Goal: Transaction & Acquisition: Obtain resource

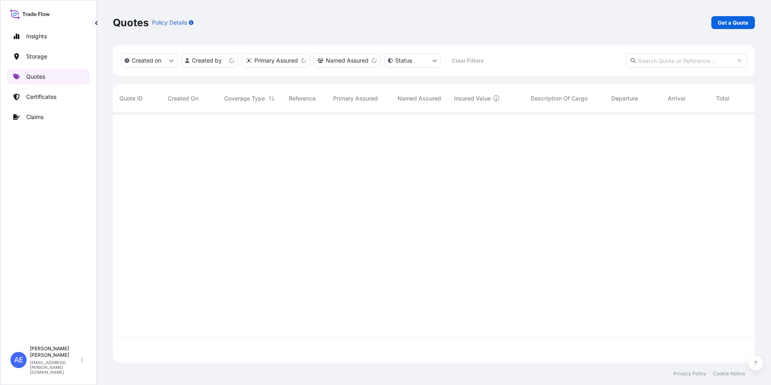
scroll to position [248, 636]
click at [729, 24] on p "Get a Quote" at bounding box center [733, 23] width 31 height 8
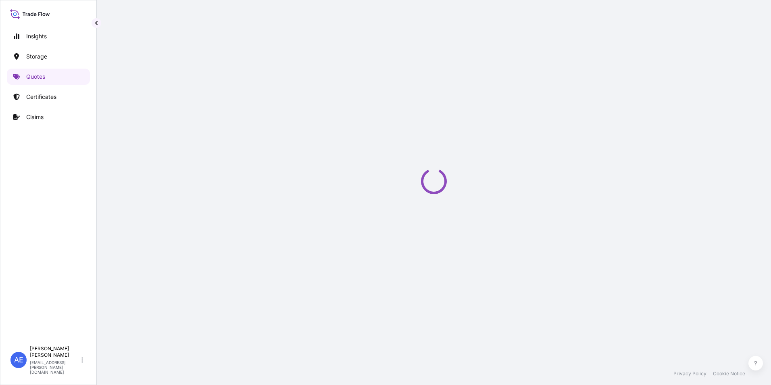
select select "Water"
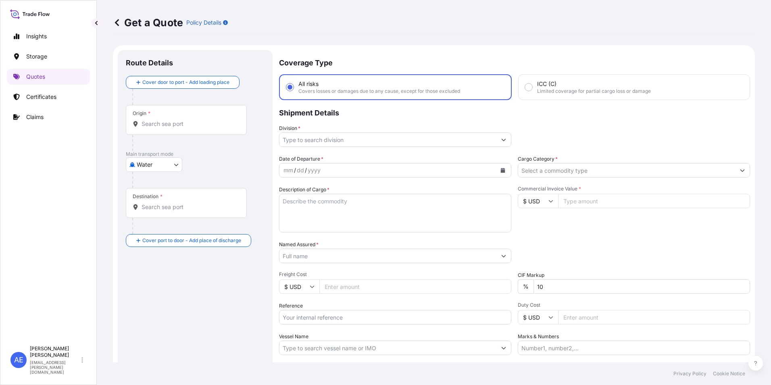
scroll to position [13, 0]
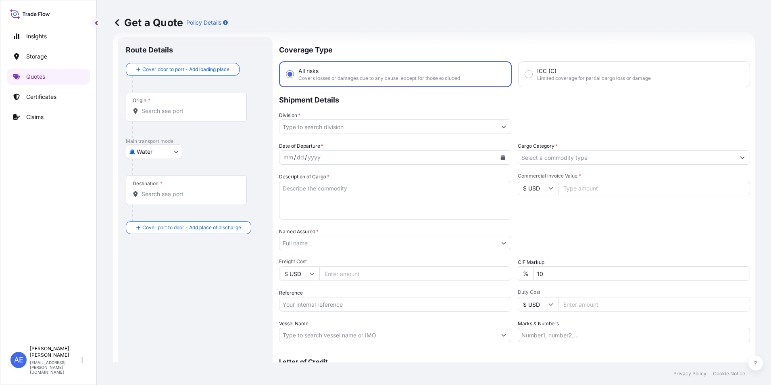
click at [167, 151] on body "Insights Storage Quotes Certificates Claims AE Anju Elza Samuel anju.elza@psabd…" at bounding box center [385, 192] width 771 height 385
click at [150, 189] on span "Water" at bounding box center [149, 187] width 16 height 8
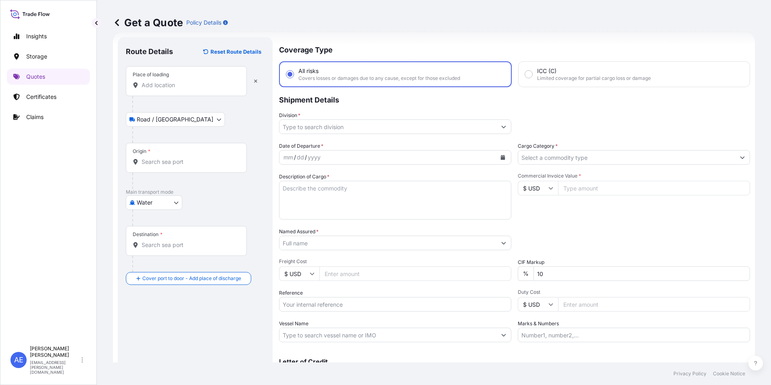
click at [161, 92] on div "Place of loading" at bounding box center [186, 81] width 121 height 30
click at [161, 89] on input "Place of loading" at bounding box center [189, 85] width 95 height 8
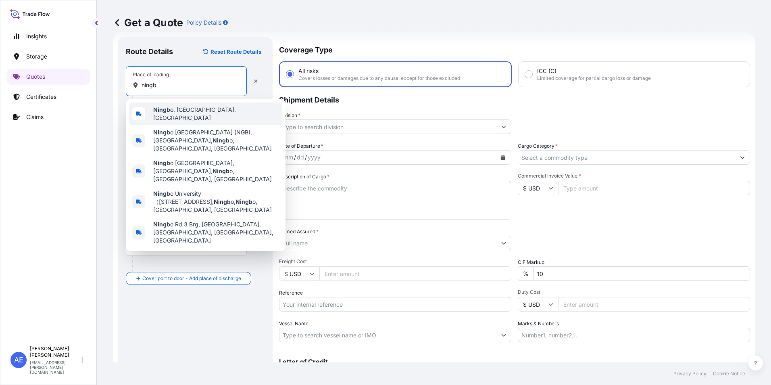
click at [176, 112] on span "Ningb o, Zhejiang, China" at bounding box center [216, 114] width 126 height 16
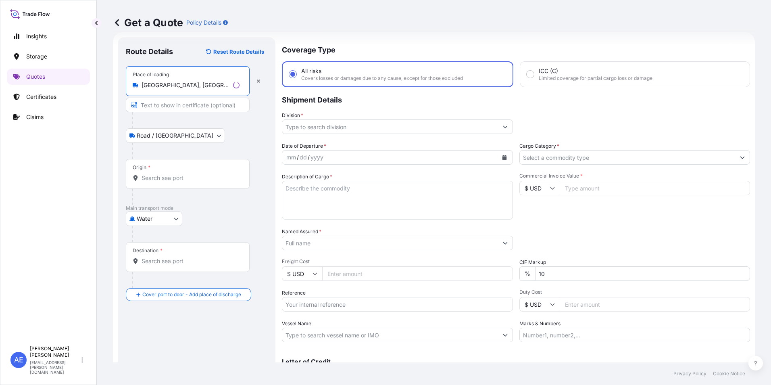
drag, startPoint x: 217, startPoint y: 86, endPoint x: 0, endPoint y: 134, distance: 221.8
click at [0, 130] on html "0 options available. 5 options available. Insights Storage Quotes Certificates …" at bounding box center [385, 192] width 771 height 385
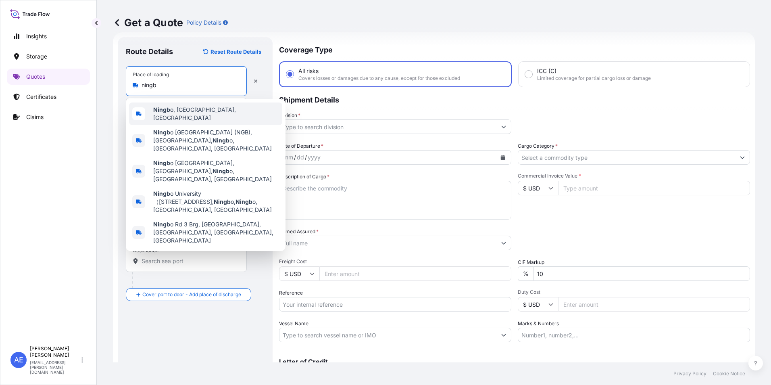
click at [186, 110] on span "Ningb o, Zhejiang, China" at bounding box center [216, 114] width 126 height 16
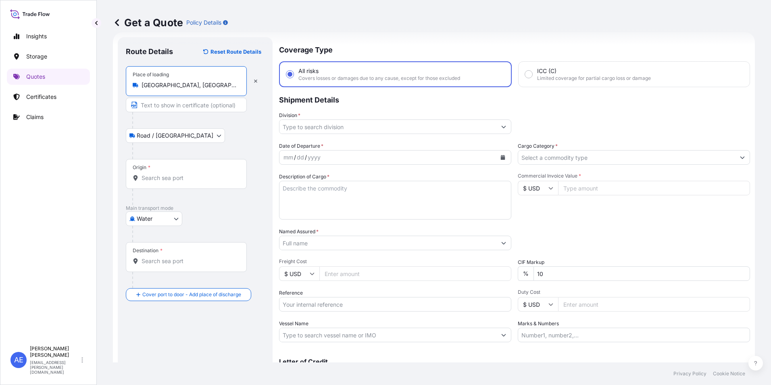
click at [211, 88] on input "[GEOGRAPHIC_DATA], [GEOGRAPHIC_DATA], [GEOGRAPHIC_DATA]" at bounding box center [189, 85] width 95 height 8
drag, startPoint x: 214, startPoint y: 85, endPoint x: -2, endPoint y: 98, distance: 216.3
click at [0, 98] on html "5 options available. 0 options available. 5 options available. Insights Storage…" at bounding box center [385, 192] width 771 height 385
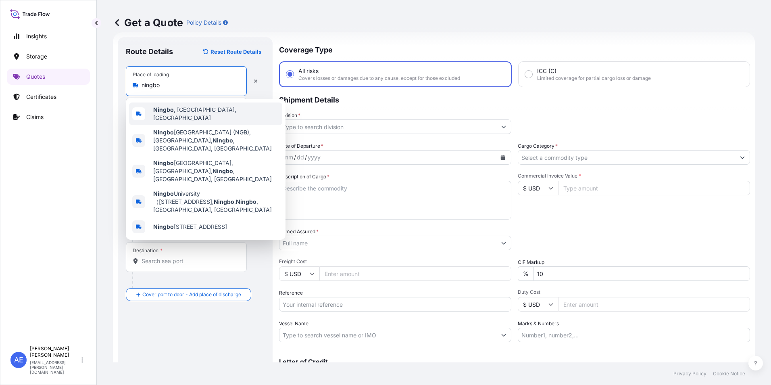
click at [197, 113] on span "[GEOGRAPHIC_DATA] , [GEOGRAPHIC_DATA], [GEOGRAPHIC_DATA]" at bounding box center [216, 114] width 126 height 16
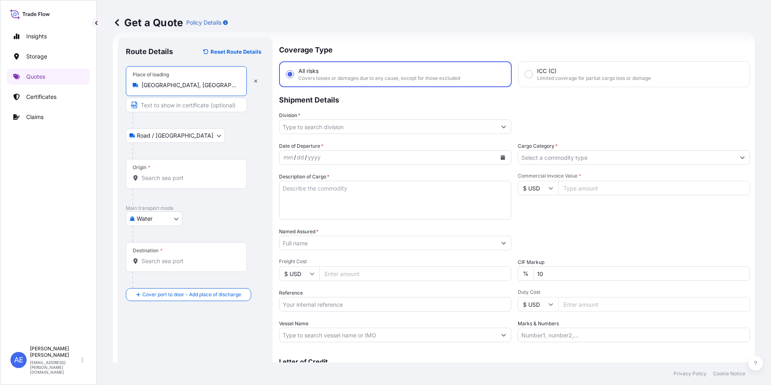
type input "[GEOGRAPHIC_DATA], [GEOGRAPHIC_DATA], [GEOGRAPHIC_DATA]"
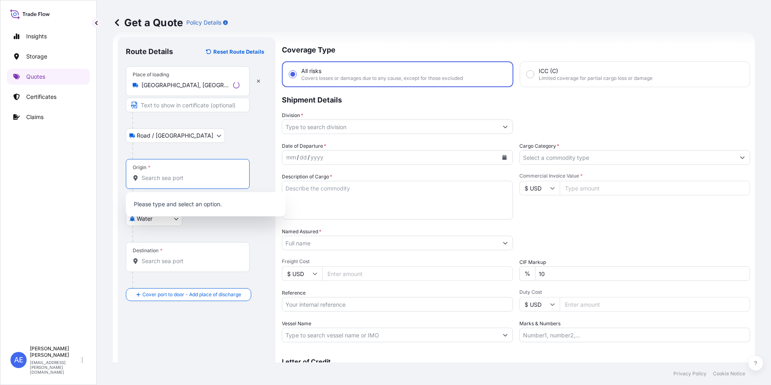
click at [166, 174] on input "Origin *" at bounding box center [191, 178] width 98 height 8
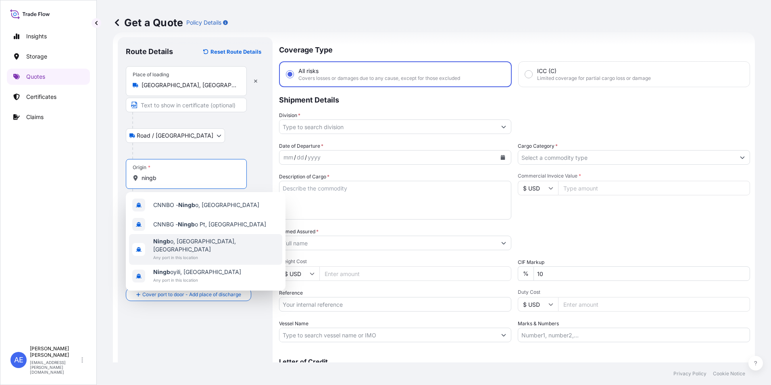
click at [200, 253] on span "Any port in this location" at bounding box center [216, 257] width 126 height 8
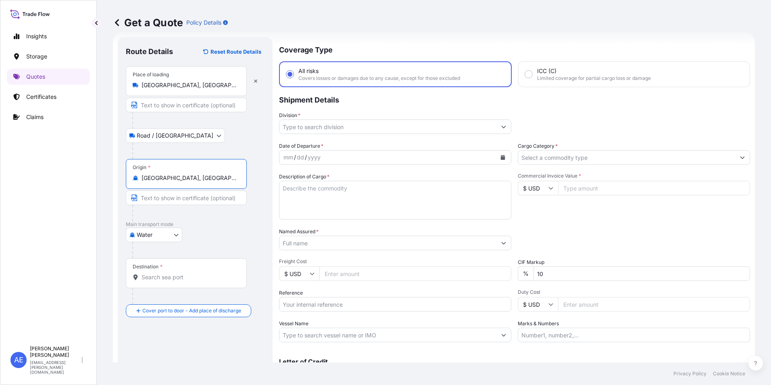
type input "[GEOGRAPHIC_DATA], [GEOGRAPHIC_DATA], [GEOGRAPHIC_DATA]"
click at [176, 282] on div "Destination *" at bounding box center [186, 273] width 121 height 30
click at [176, 281] on input "Destination *" at bounding box center [189, 277] width 95 height 8
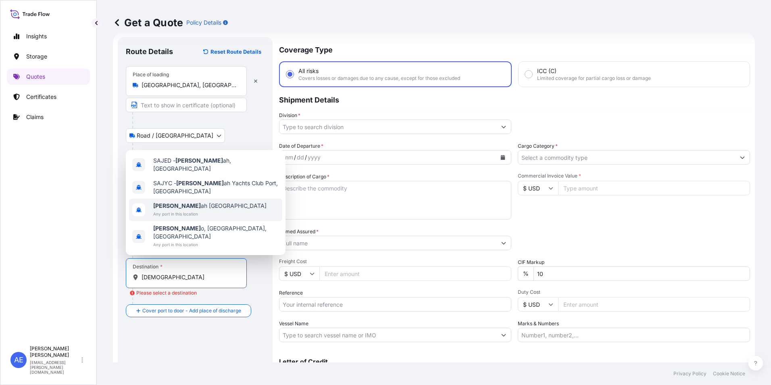
click at [203, 210] on span "[DEMOGRAPHIC_DATA] ah [GEOGRAPHIC_DATA]" at bounding box center [209, 206] width 113 height 8
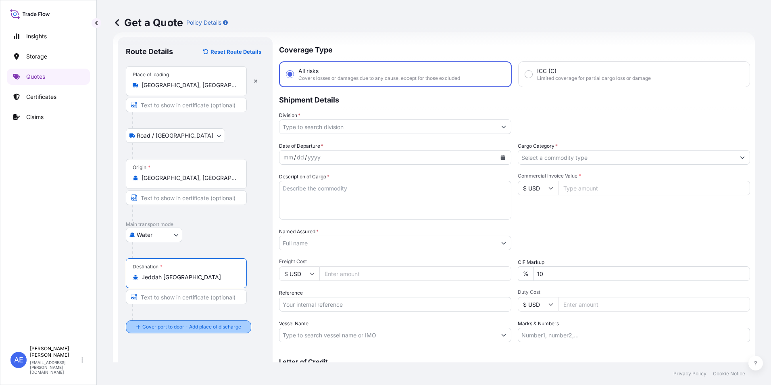
type input "Jeddah [GEOGRAPHIC_DATA]"
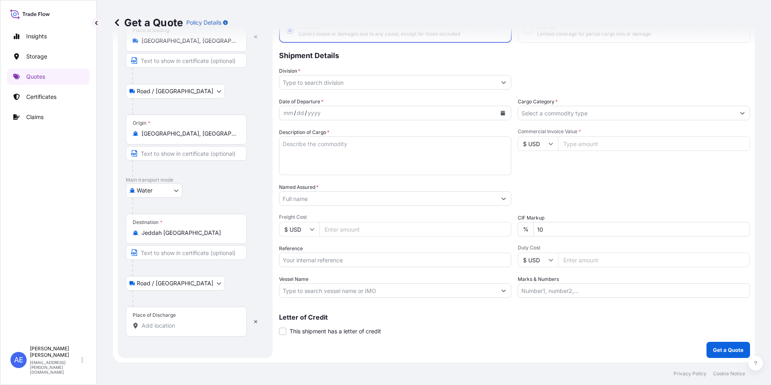
scroll to position [58, 0]
click at [164, 318] on div "Place of Discharge" at bounding box center [186, 321] width 121 height 30
click at [164, 321] on input "Place of Discharge" at bounding box center [189, 325] width 95 height 8
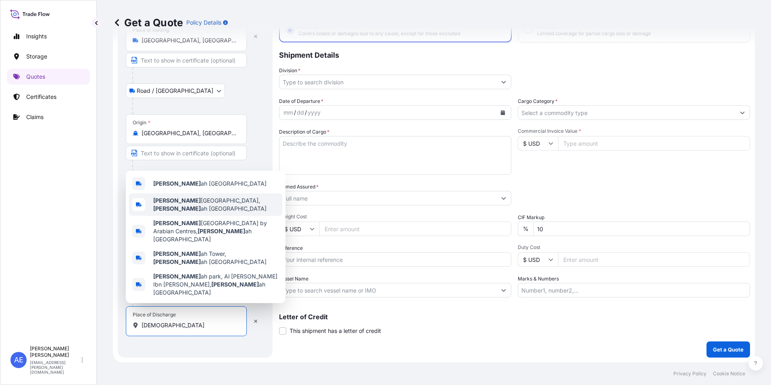
click at [202, 213] on span "Jedd ah International Airport, Jedd ah Saudi Arabia" at bounding box center [216, 204] width 126 height 16
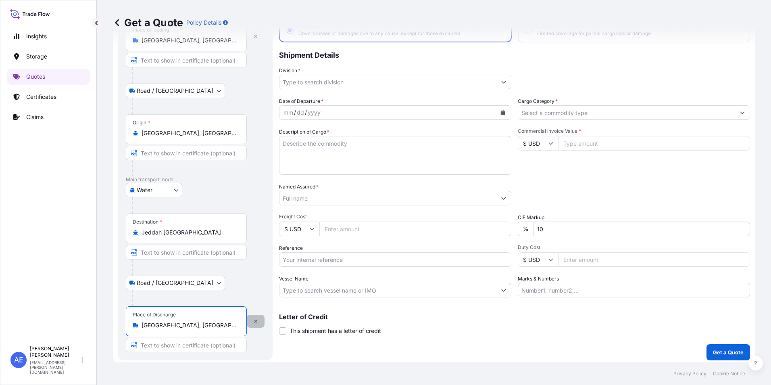
click at [255, 322] on icon "button" at bounding box center [255, 321] width 3 height 3
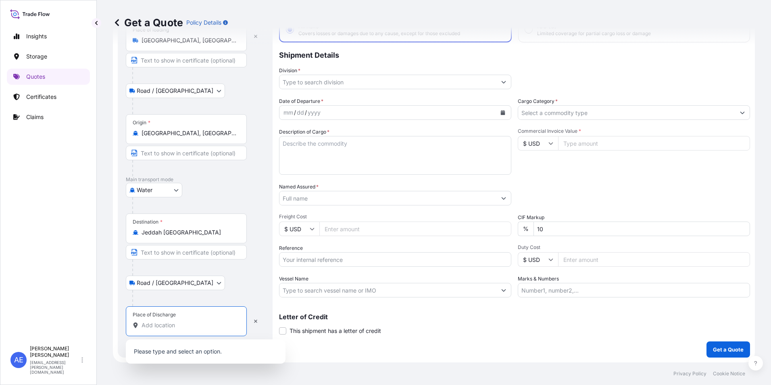
click at [162, 324] on input "Place of Discharge" at bounding box center [189, 325] width 95 height 8
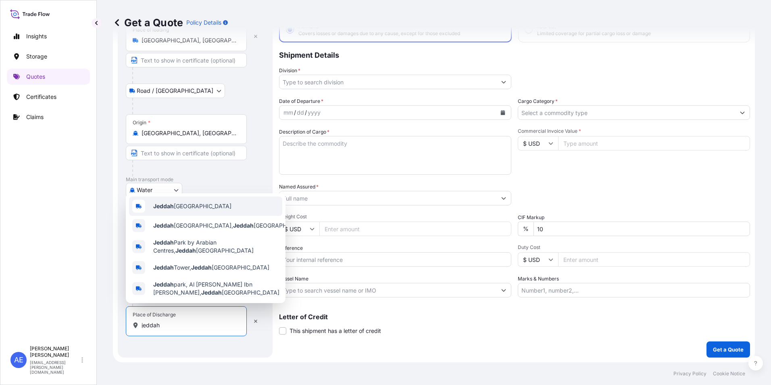
click at [172, 198] on div "Jeddah Saudi Arabia" at bounding box center [205, 205] width 153 height 19
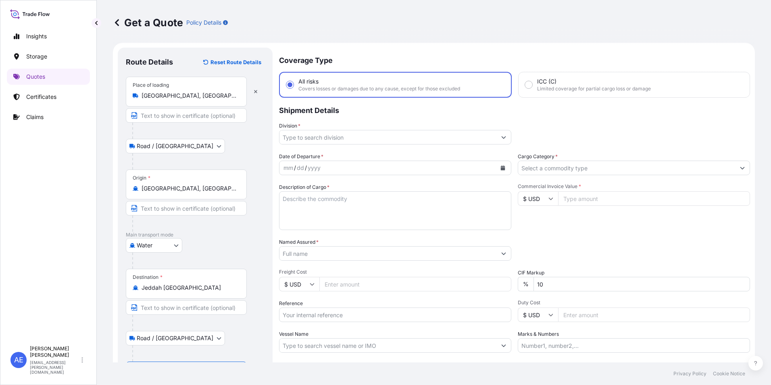
scroll to position [0, 0]
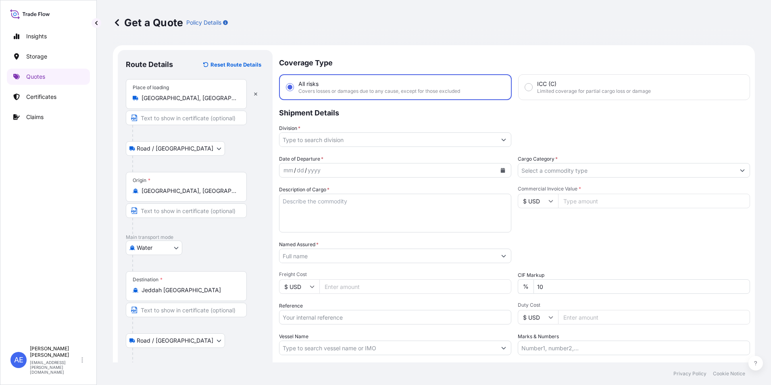
type input "Jeddah [GEOGRAPHIC_DATA]"
click at [383, 138] on input "Division *" at bounding box center [388, 139] width 217 height 15
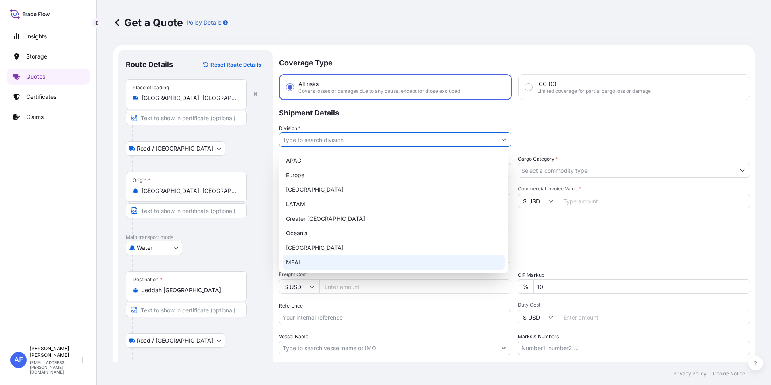
click at [305, 257] on div "MEAI" at bounding box center [394, 262] width 222 height 15
type input "MEAI"
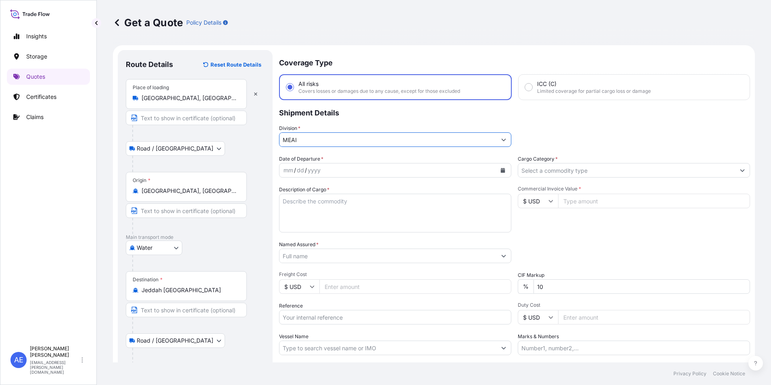
click at [345, 169] on div "mm / dd / yyyy" at bounding box center [388, 170] width 217 height 15
click at [504, 170] on button "Calendar" at bounding box center [503, 170] width 13 height 13
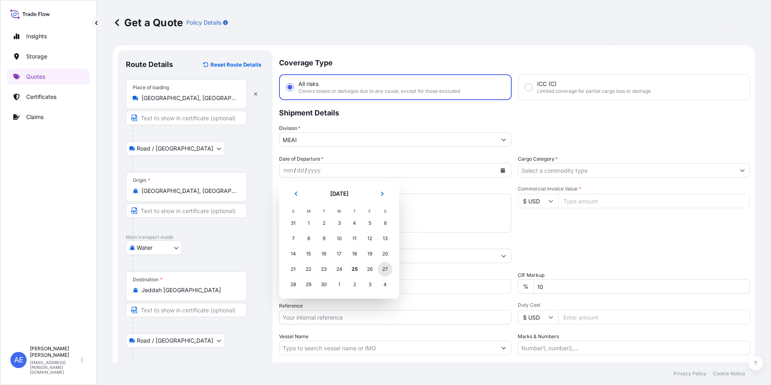
click at [386, 270] on div "27" at bounding box center [385, 269] width 15 height 15
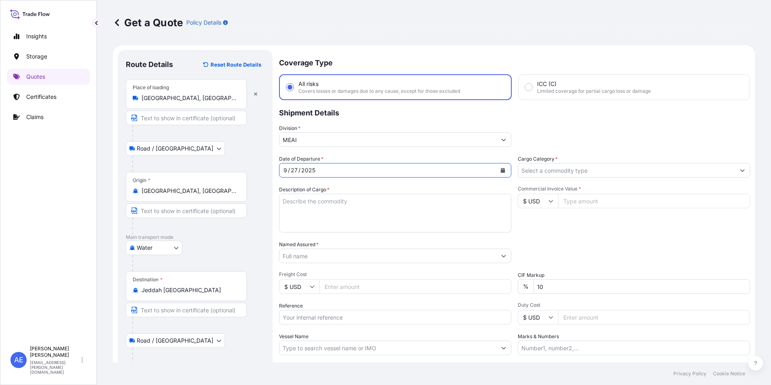
click at [355, 207] on textarea "Description of Cargo *" at bounding box center [395, 213] width 232 height 39
paste textarea "FOOTBALL SHOES"
type textarea "FOOTBALL SHOES"
click at [579, 203] on input "Commercial Invoice Value *" at bounding box center [654, 201] width 192 height 15
paste input "57044.88"
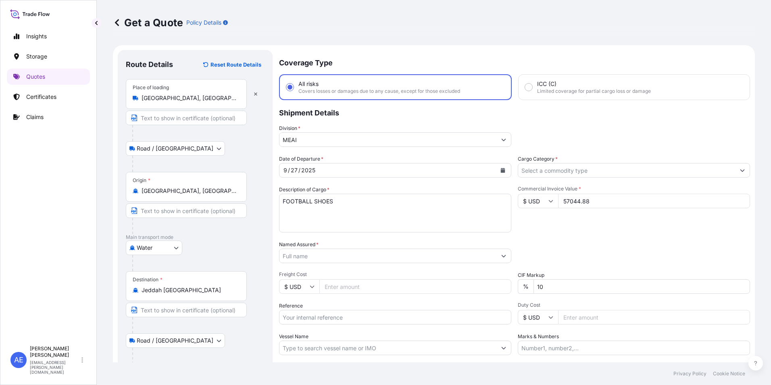
type input "57044.88"
drag, startPoint x: 574, startPoint y: 289, endPoint x: 36, endPoint y: 295, distance: 537.8
click at [118, 295] on form "Route Details Reset Route Details Place of loading Ningbo, Zhejiang, China Road…" at bounding box center [434, 234] width 642 height 378
type input "0"
click at [591, 171] on input "Cargo Category *" at bounding box center [626, 170] width 217 height 15
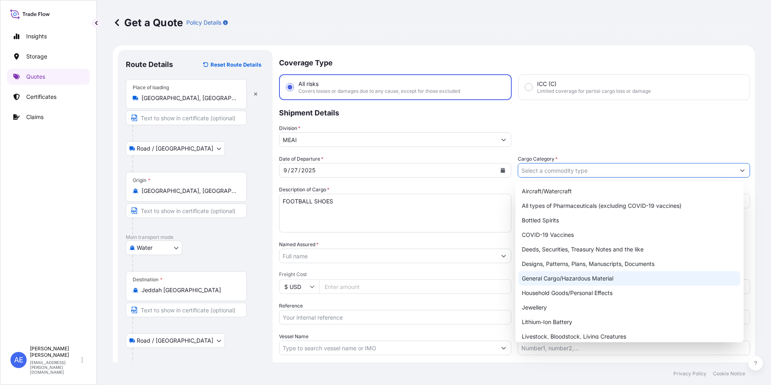
click at [610, 277] on div "General Cargo/Hazardous Material" at bounding box center [630, 278] width 222 height 15
type input "General Cargo/Hazardous Material"
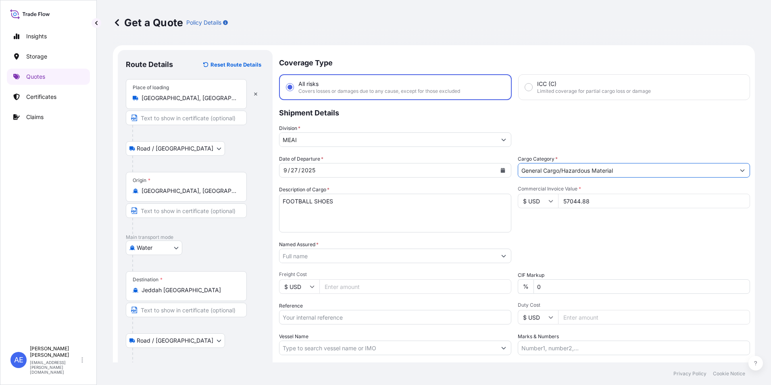
click at [616, 172] on input "General Cargo/Hazardous Material" at bounding box center [626, 170] width 217 height 15
click at [610, 137] on div "Division * MEAI" at bounding box center [514, 135] width 471 height 23
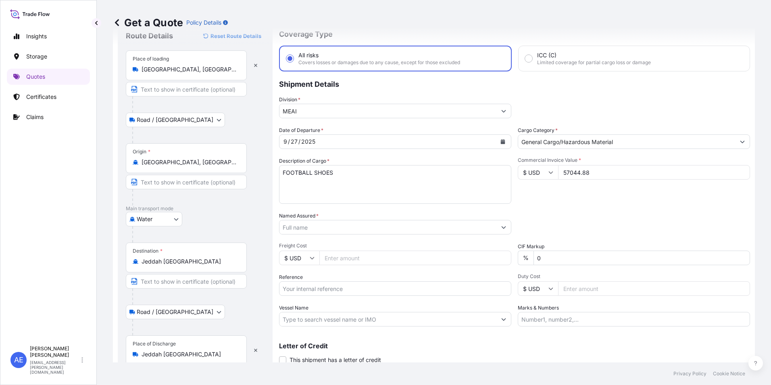
scroll to position [40, 0]
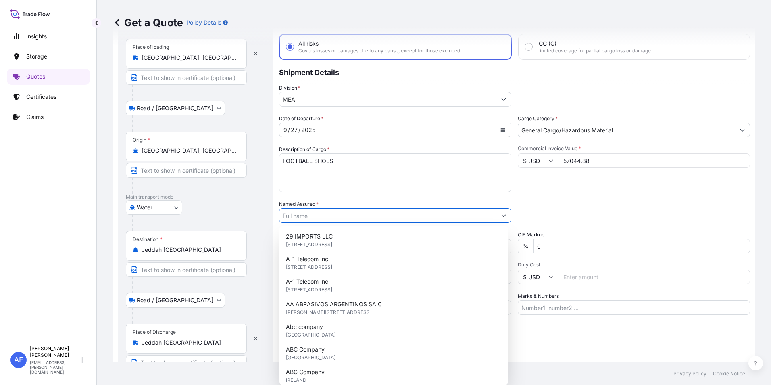
click at [314, 215] on input "Named Assured *" at bounding box center [388, 215] width 217 height 15
paste input "SUMMIT"
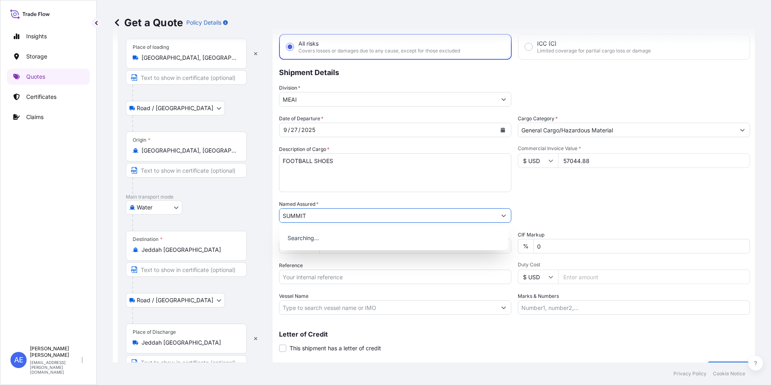
type input "SUMMIT"
click at [608, 197] on div "Date of Departure * 9 / 27 / 2025 Cargo Category * General Cargo/Hazardous Mate…" at bounding box center [514, 215] width 471 height 200
click at [318, 278] on input "Reference" at bounding box center [395, 277] width 232 height 15
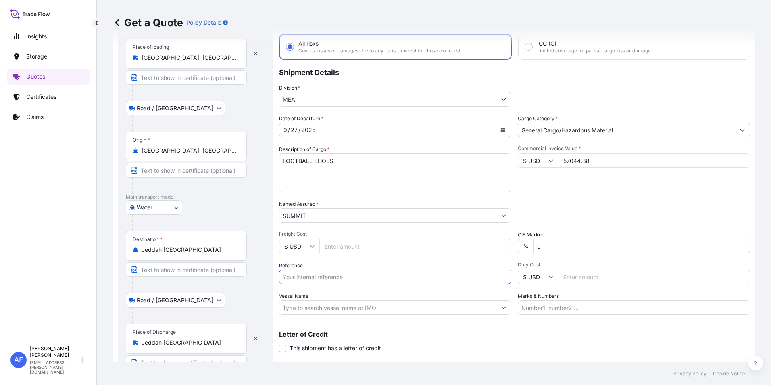
paste input "BL:NBOZ89278500 SSLS3291"
type input "BL:NBOZ89278500 SSLS3291"
click at [332, 219] on input "SUMMIT" at bounding box center [388, 215] width 217 height 15
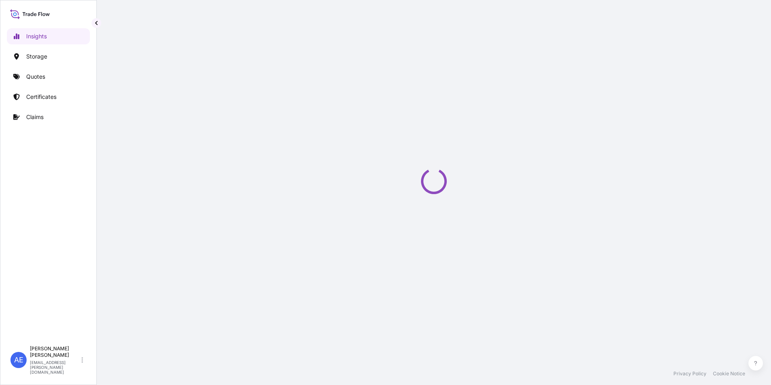
select select "2025"
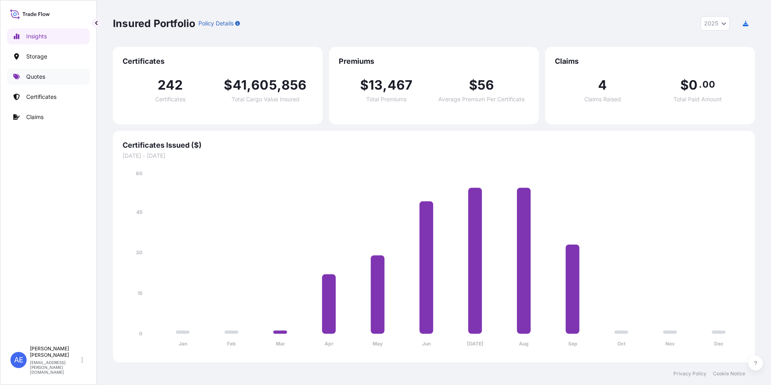
click at [48, 80] on link "Quotes" at bounding box center [48, 77] width 83 height 16
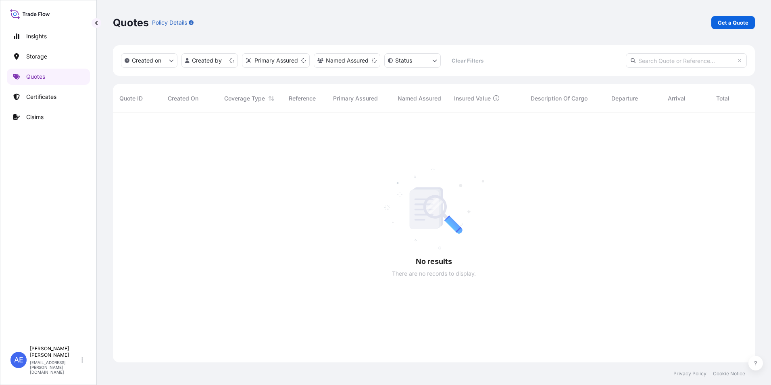
scroll to position [248, 636]
click at [736, 20] on p "Get a Quote" at bounding box center [733, 23] width 31 height 8
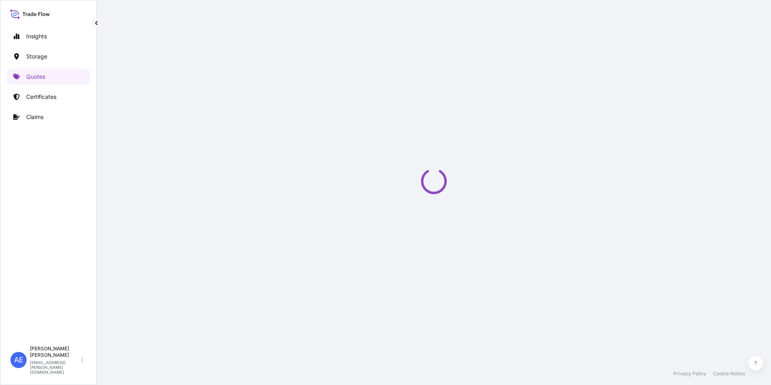
select select "Water"
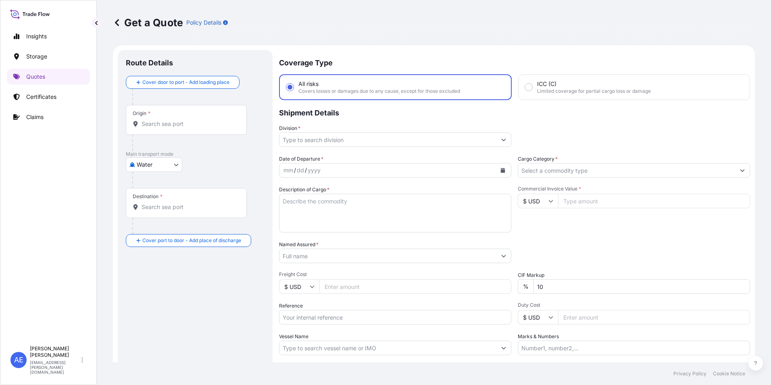
scroll to position [13, 0]
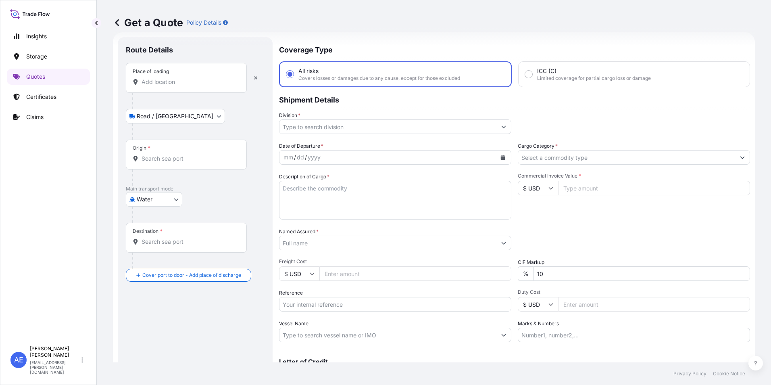
click at [176, 89] on div "Place of loading" at bounding box center [186, 78] width 121 height 30
click at [176, 86] on input "Place of loading" at bounding box center [189, 82] width 95 height 8
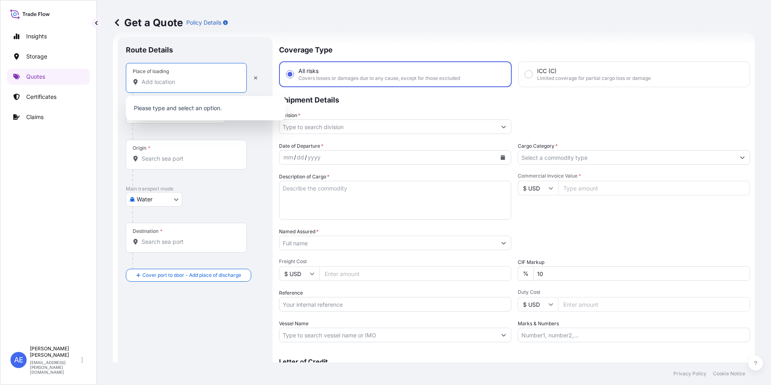
paste input "NINGBO"
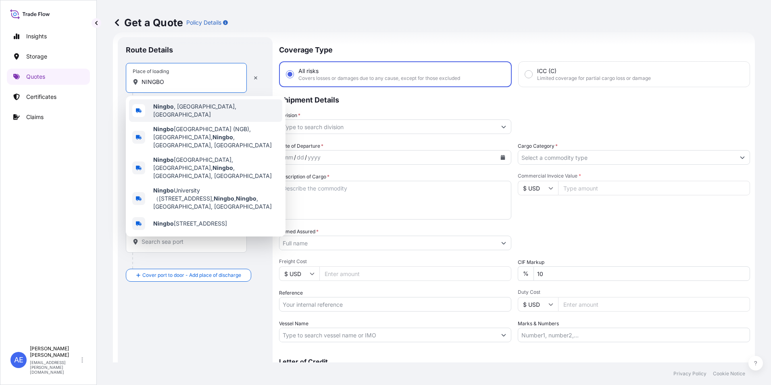
click at [195, 110] on span "[GEOGRAPHIC_DATA] , [GEOGRAPHIC_DATA], [GEOGRAPHIC_DATA]" at bounding box center [216, 110] width 126 height 16
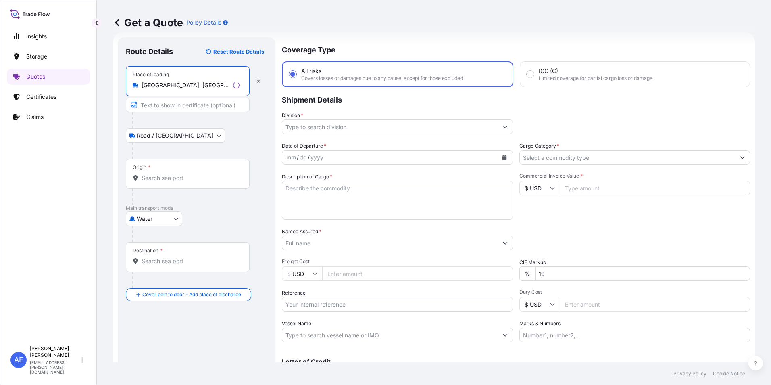
type input "[GEOGRAPHIC_DATA], [GEOGRAPHIC_DATA], [GEOGRAPHIC_DATA]"
click at [155, 168] on div "Origin *" at bounding box center [188, 174] width 124 height 30
click at [155, 174] on input "Origin *" at bounding box center [191, 178] width 98 height 8
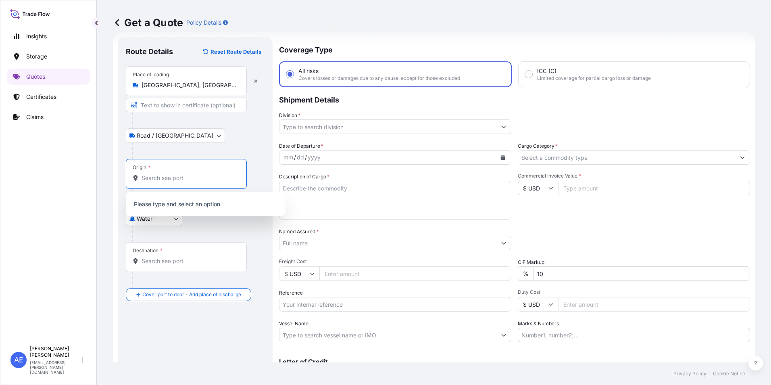
paste input "NINGBO"
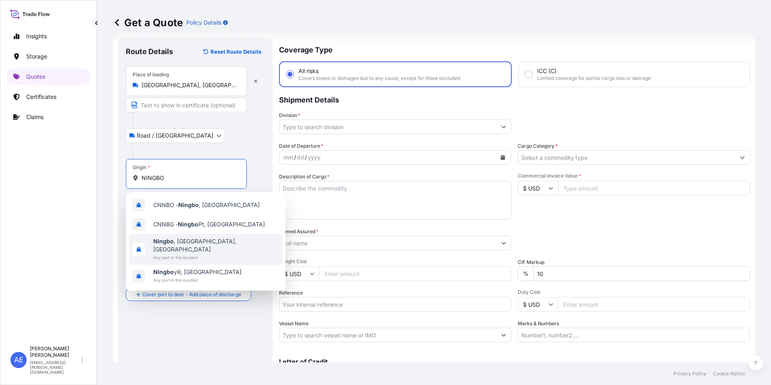
click at [187, 253] on span "Any port in this location" at bounding box center [216, 257] width 126 height 8
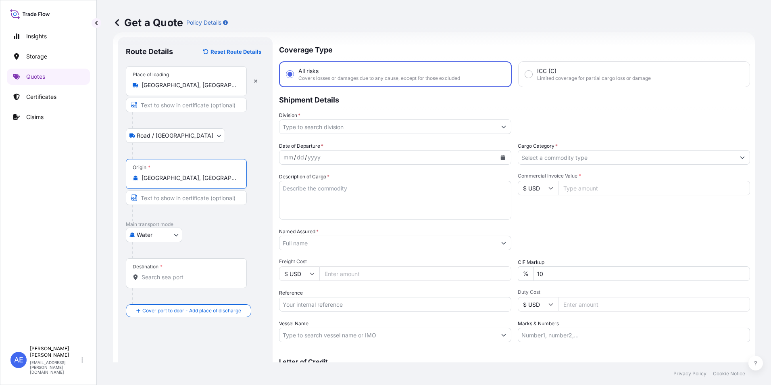
type input "[GEOGRAPHIC_DATA], [GEOGRAPHIC_DATA], [GEOGRAPHIC_DATA]"
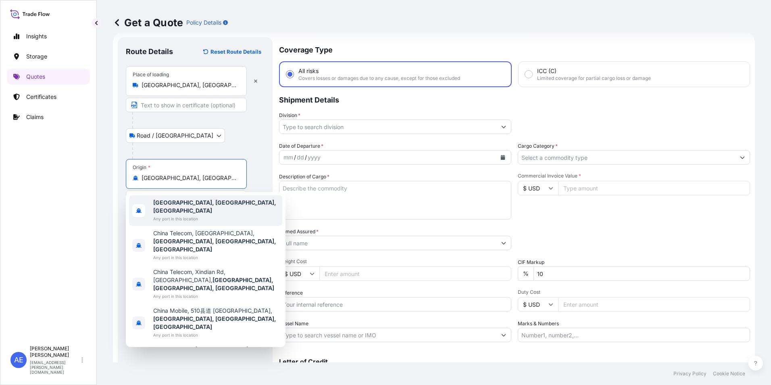
click at [184, 215] on span "Any port in this location" at bounding box center [216, 219] width 126 height 8
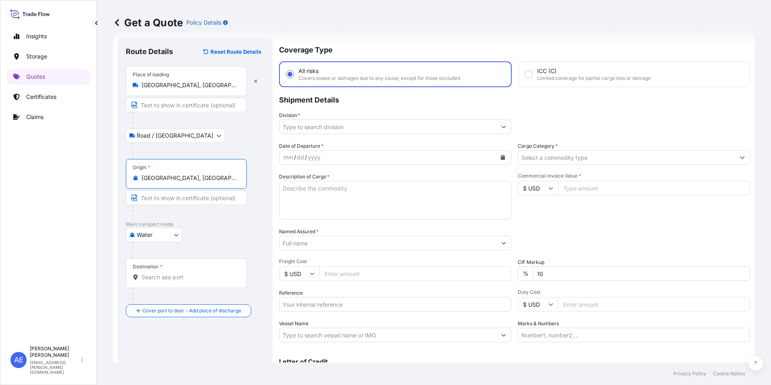
click at [176, 264] on div "Destination *" at bounding box center [186, 273] width 121 height 30
click at [176, 273] on input "Destination *" at bounding box center [189, 277] width 95 height 8
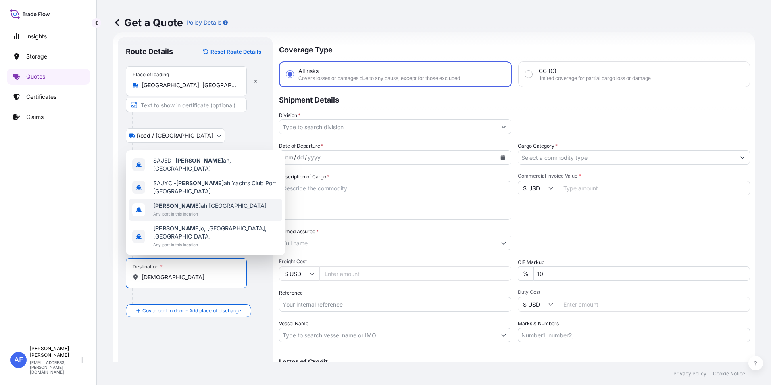
click at [182, 210] on span "[DEMOGRAPHIC_DATA] ah [GEOGRAPHIC_DATA]" at bounding box center [209, 206] width 113 height 8
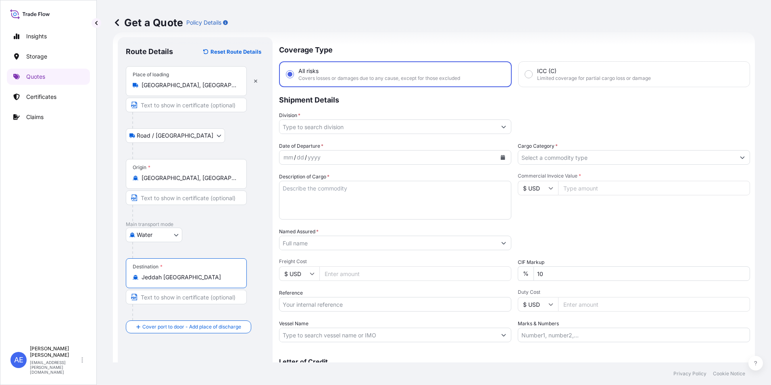
type input "Jeddah [GEOGRAPHIC_DATA]"
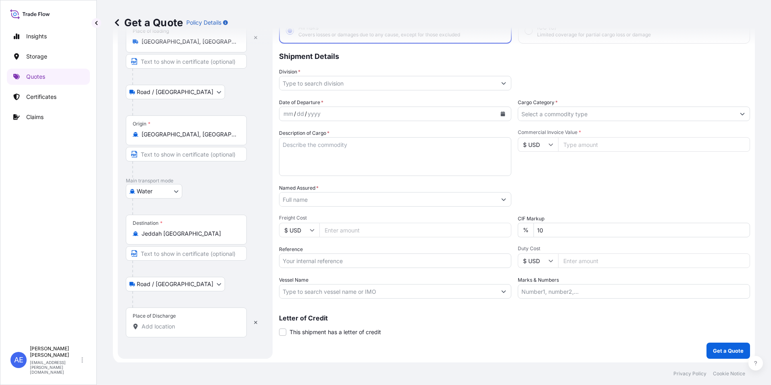
scroll to position [58, 0]
click at [179, 320] on div "Place of Discharge" at bounding box center [186, 321] width 121 height 30
click at [179, 321] on input "Place of Discharge" at bounding box center [189, 325] width 95 height 8
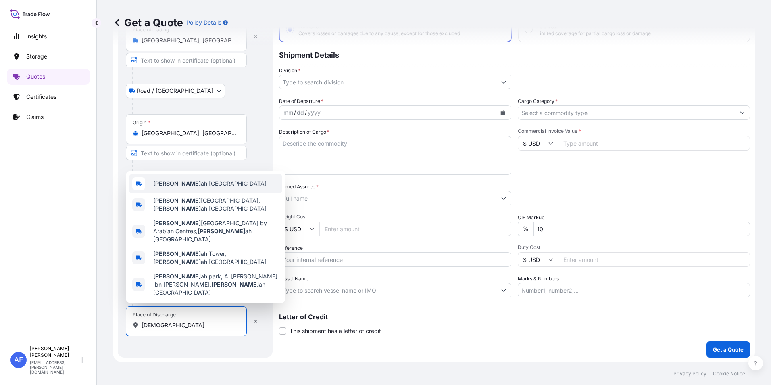
click at [173, 188] on span "[DEMOGRAPHIC_DATA] ah [GEOGRAPHIC_DATA]" at bounding box center [209, 184] width 113 height 8
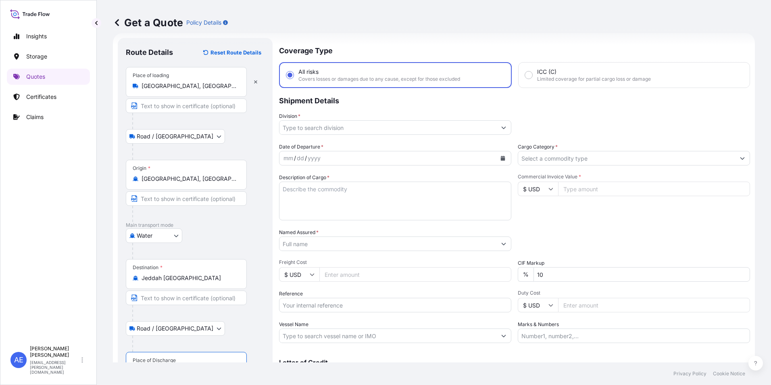
scroll to position [0, 0]
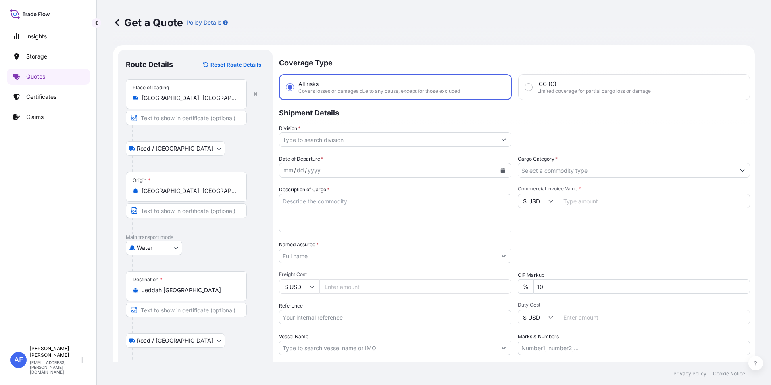
type input "Jeddah [GEOGRAPHIC_DATA]"
click at [388, 139] on input "Division *" at bounding box center [388, 139] width 217 height 15
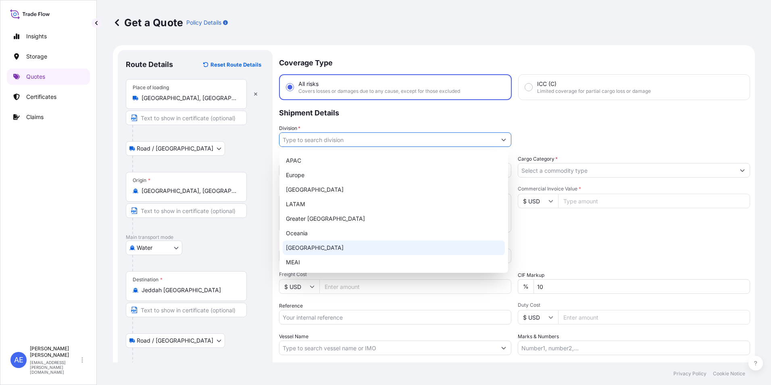
click at [305, 262] on div "MEAI" at bounding box center [394, 262] width 222 height 15
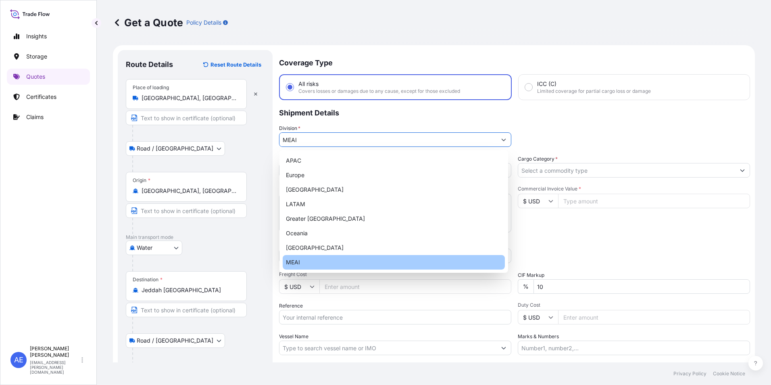
type input "MEAI"
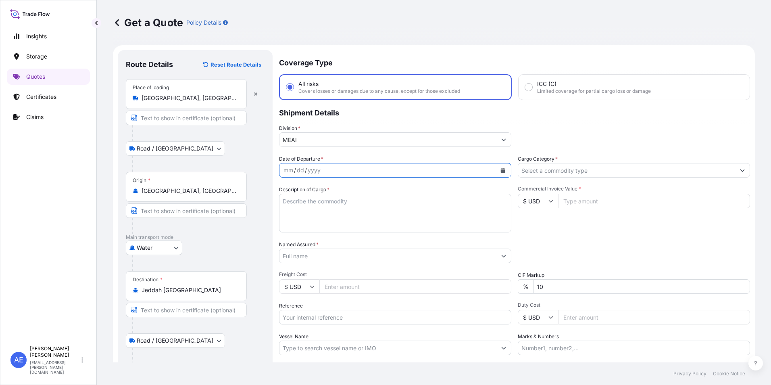
click at [501, 169] on icon "Calendar" at bounding box center [503, 170] width 4 height 5
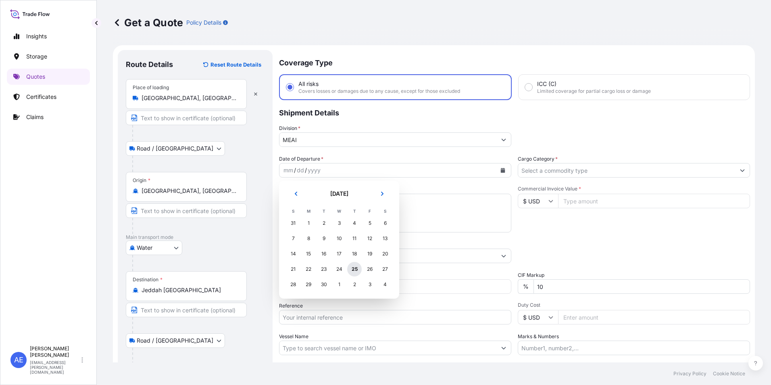
click at [354, 266] on div "25" at bounding box center [354, 269] width 15 height 15
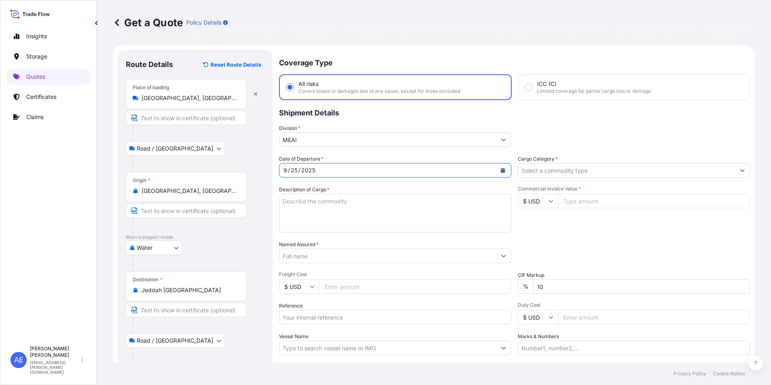
click at [568, 167] on input "Cargo Category *" at bounding box center [626, 170] width 217 height 15
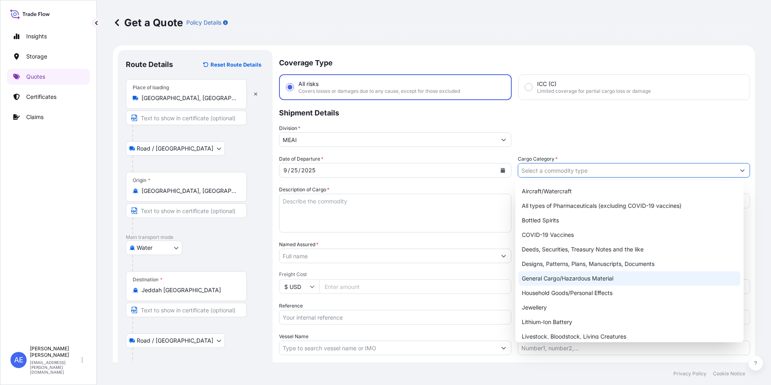
click at [585, 280] on div "General Cargo/Hazardous Material" at bounding box center [630, 278] width 222 height 15
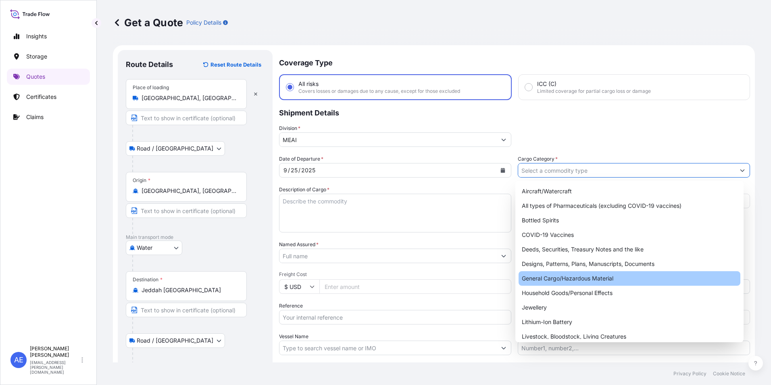
type input "General Cargo/Hazardous Material"
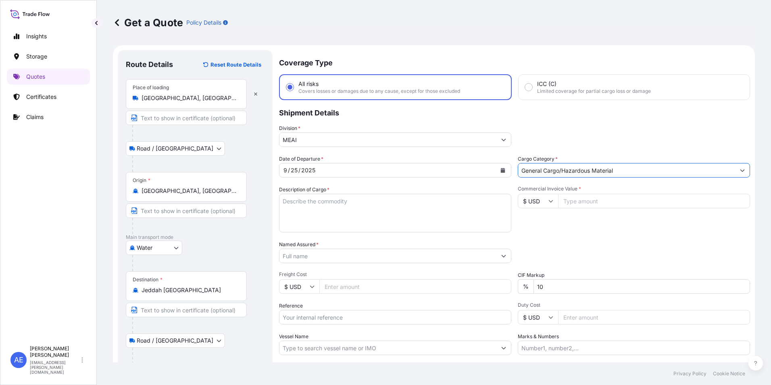
drag, startPoint x: 561, startPoint y: 287, endPoint x: 326, endPoint y: 310, distance: 236.7
click at [351, 307] on div "Date of Departure * [DATE] Cargo Category * General Cargo/Hazardous Material De…" at bounding box center [514, 255] width 471 height 200
type input "0"
click at [581, 201] on input "Commercial Invoice Value *" at bounding box center [654, 201] width 192 height 15
paste input "57044.88"
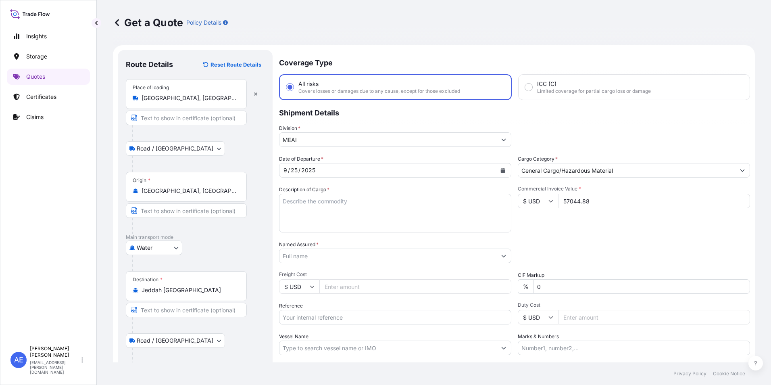
type input "57044.88"
click at [338, 215] on textarea "Description of Cargo *" at bounding box center [395, 213] width 232 height 39
paste textarea "FOOTBALL SHOES USD 57,044.88"
drag, startPoint x: 399, startPoint y: 203, endPoint x: 349, endPoint y: 202, distance: 49.6
click at [349, 202] on textarea "FOOTBALL SHOES USD 57,044.88" at bounding box center [395, 213] width 232 height 39
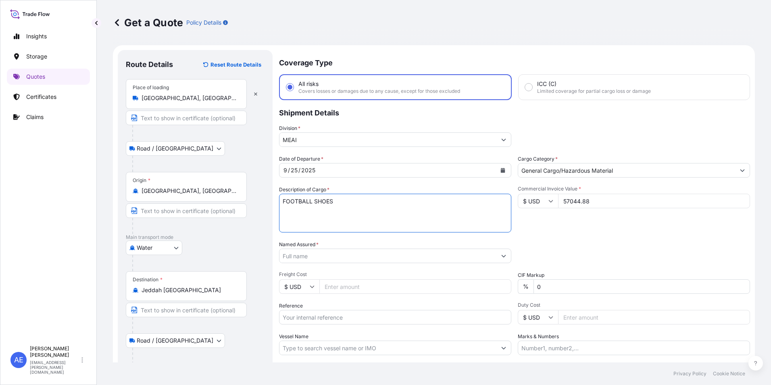
type textarea "FOOTBALL SHOES"
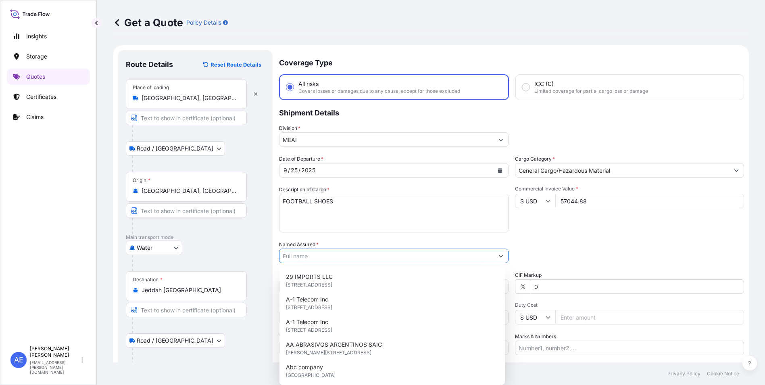
click at [289, 256] on input "Named Assured *" at bounding box center [387, 256] width 214 height 15
paste input "SUMMIT JEDDAH GENERAL CONTRACTING AND TRADING CO."
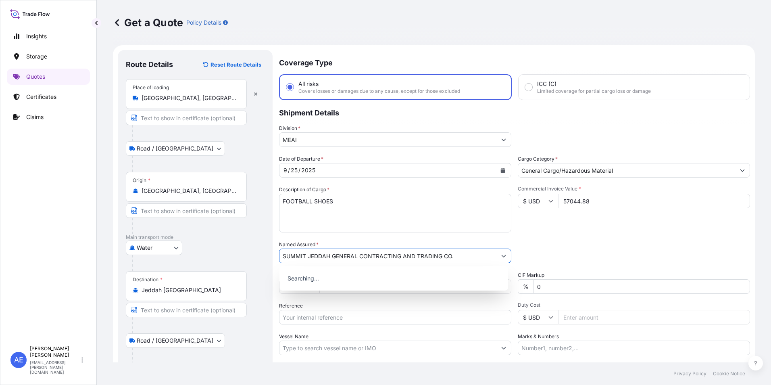
type input "SUMMIT JEDDAH GENERAL CONTRACTING AND TRADING CO."
click at [396, 303] on div "Reference" at bounding box center [395, 313] width 232 height 23
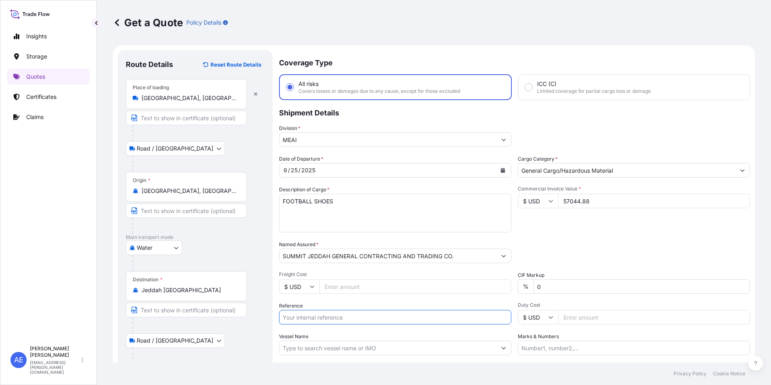
click at [355, 321] on input "Reference" at bounding box center [395, 317] width 232 height 15
paste input "BL:NBOZ89278500 SSLS3291"
type input "BL:NBOZ89278500 SSLS3291"
click at [550, 249] on div "Packing Category Type to search a container mode Please select a primary mode o…" at bounding box center [634, 251] width 232 height 23
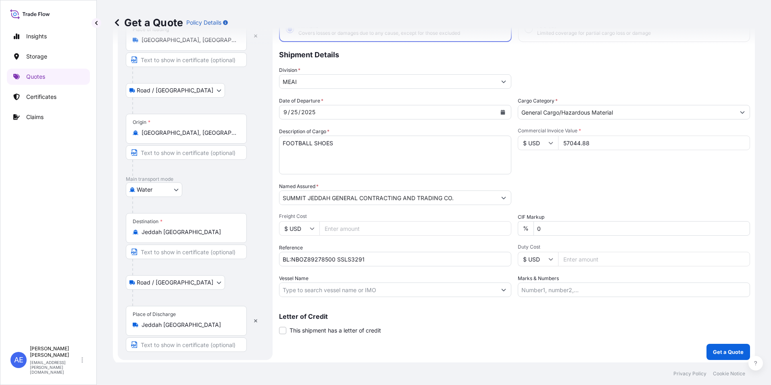
scroll to position [61, 0]
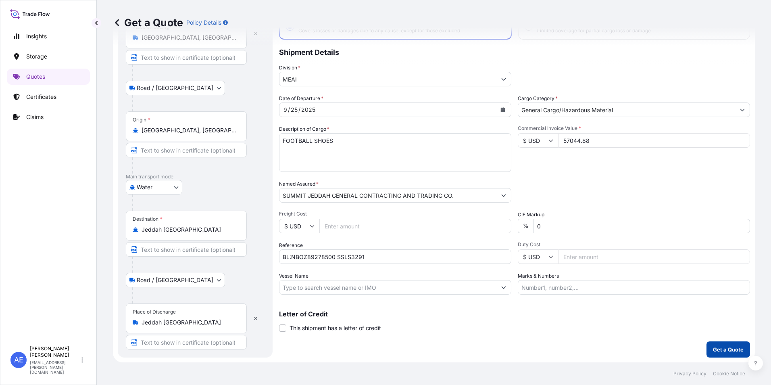
click at [715, 352] on p "Get a Quote" at bounding box center [728, 349] width 31 height 8
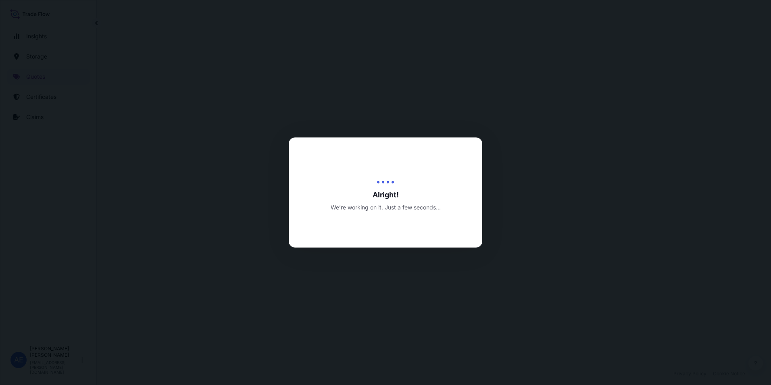
select select "Road / [GEOGRAPHIC_DATA]"
select select "Water"
select select "Road / [GEOGRAPHIC_DATA]"
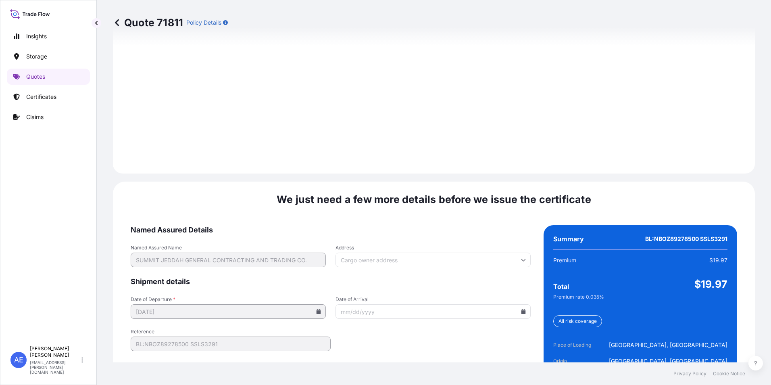
scroll to position [1201, 0]
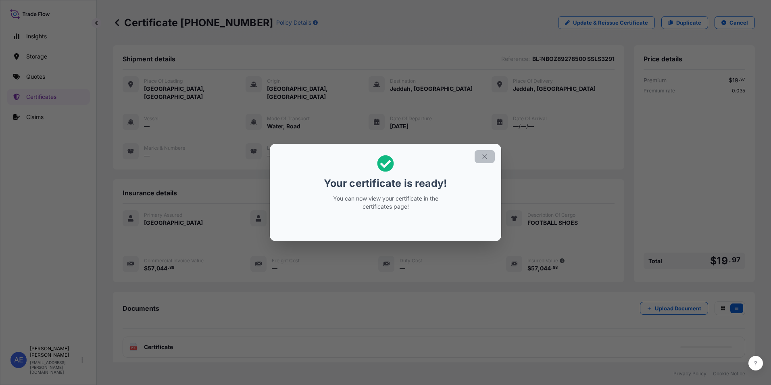
click at [486, 152] on button "button" at bounding box center [485, 156] width 20 height 13
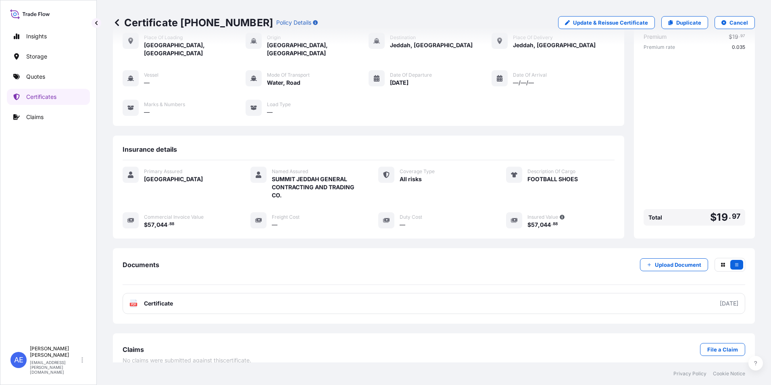
scroll to position [47, 0]
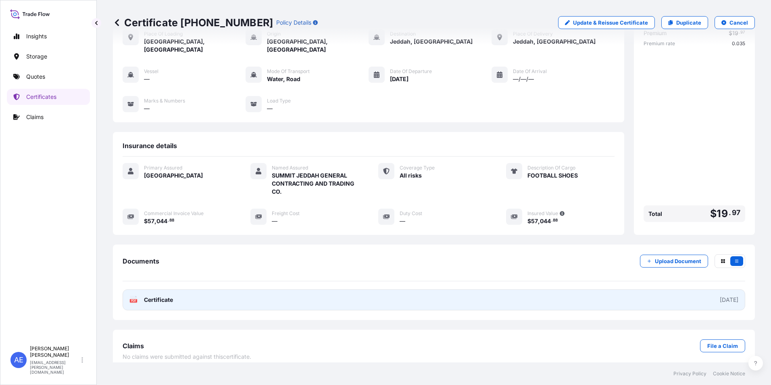
click at [309, 292] on link "PDF Certificate [DATE]" at bounding box center [434, 299] width 623 height 21
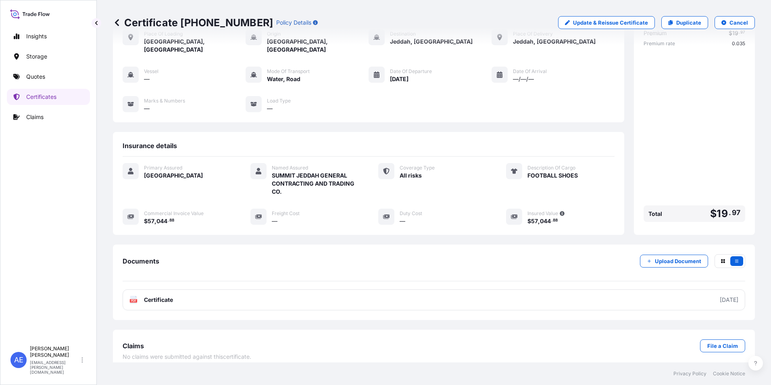
scroll to position [0, 0]
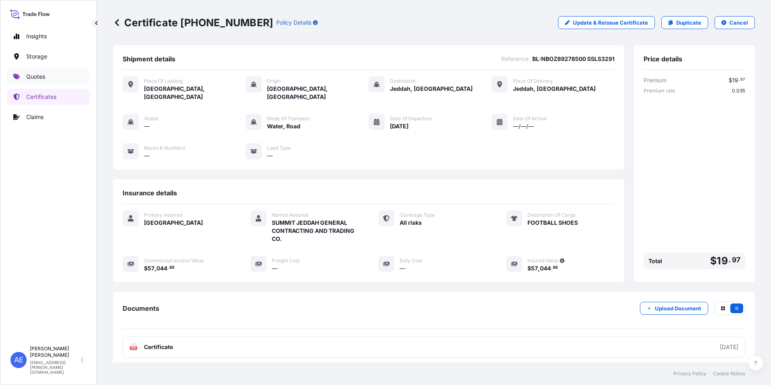
click at [43, 78] on p "Quotes" at bounding box center [35, 77] width 19 height 8
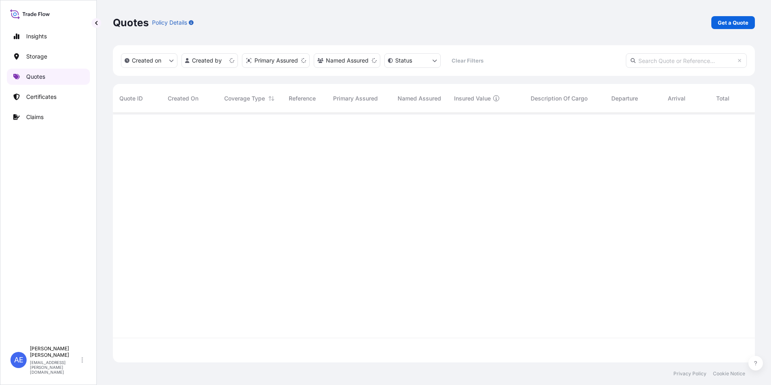
scroll to position [248, 636]
click at [748, 19] on p "Get a Quote" at bounding box center [733, 23] width 31 height 8
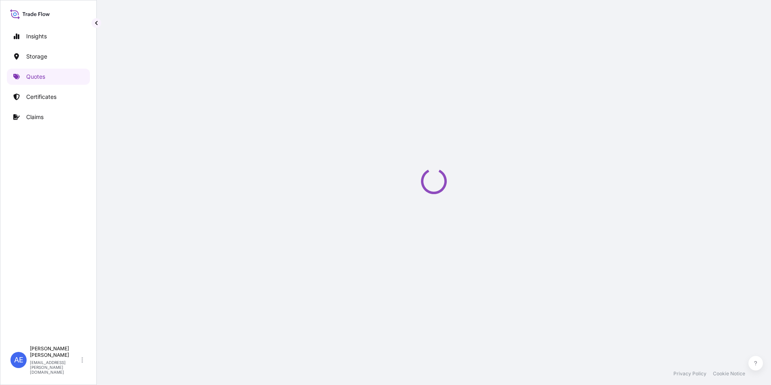
scroll to position [13, 0]
select select "Water"
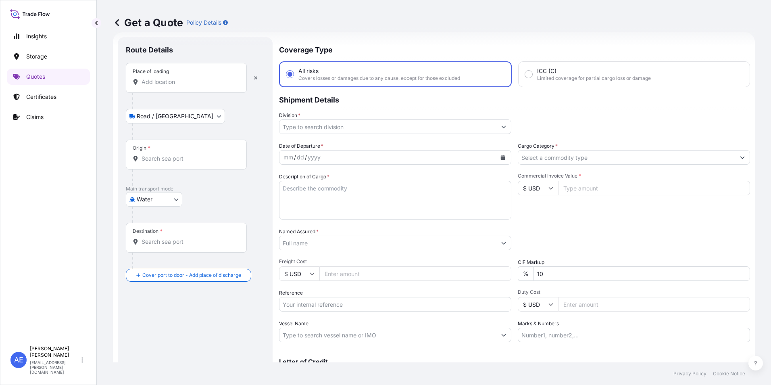
click at [167, 84] on input "Place of loading" at bounding box center [189, 82] width 95 height 8
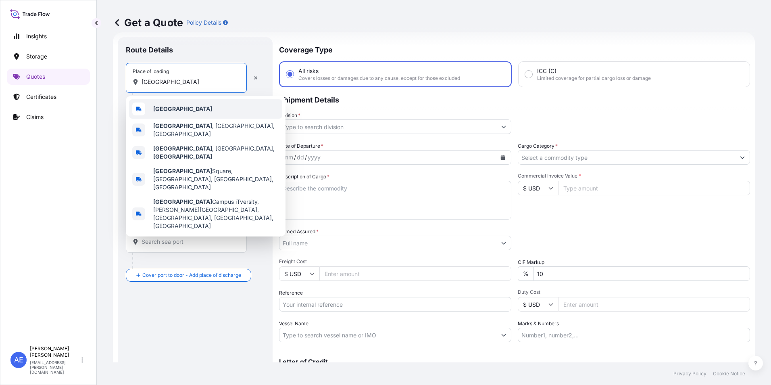
click at [174, 108] on b "[GEOGRAPHIC_DATA]" at bounding box center [182, 108] width 59 height 7
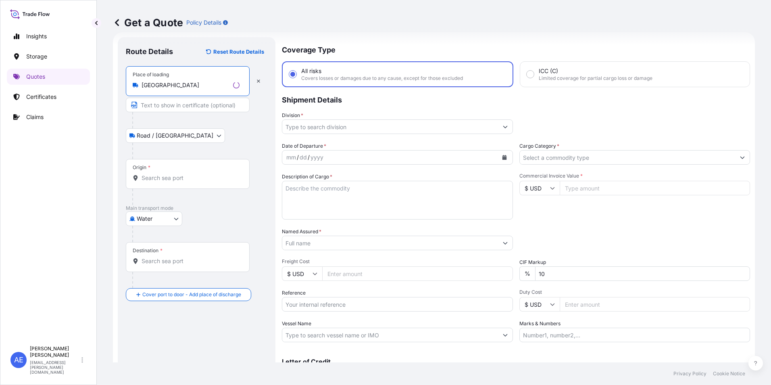
type input "[GEOGRAPHIC_DATA]"
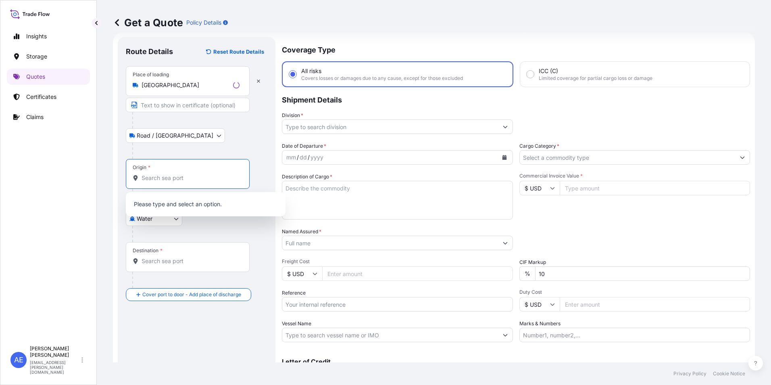
click at [160, 174] on input "Origin *" at bounding box center [191, 178] width 98 height 8
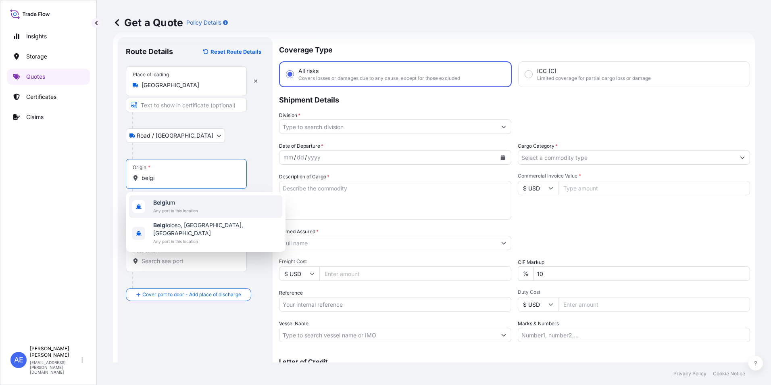
click at [175, 209] on span "Any port in this location" at bounding box center [175, 211] width 45 height 8
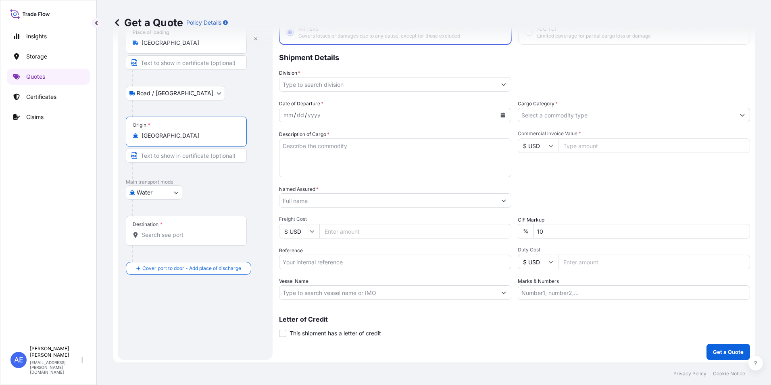
scroll to position [58, 0]
type input "[GEOGRAPHIC_DATA]"
click at [176, 224] on div "Destination *" at bounding box center [186, 228] width 121 height 30
click at [176, 228] on input "Destination *" at bounding box center [189, 232] width 95 height 8
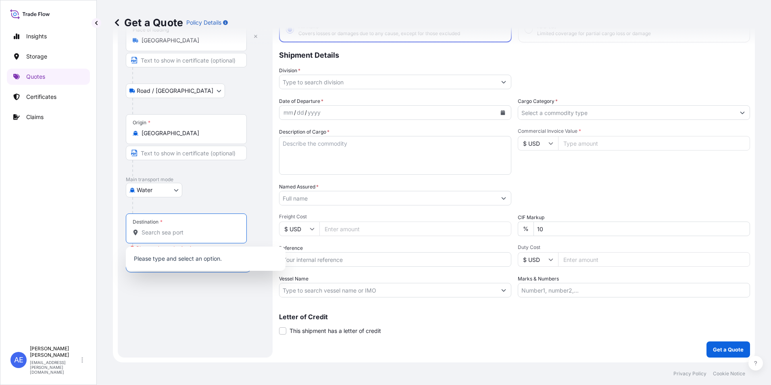
click at [164, 228] on div "Destination *" at bounding box center [186, 228] width 121 height 30
click at [164, 228] on input "Destination * Please select a destination" at bounding box center [189, 232] width 95 height 8
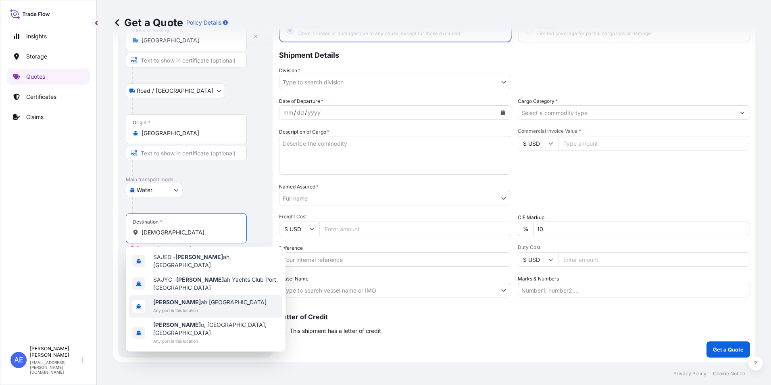
click at [192, 306] on span "Any port in this location" at bounding box center [209, 310] width 113 height 8
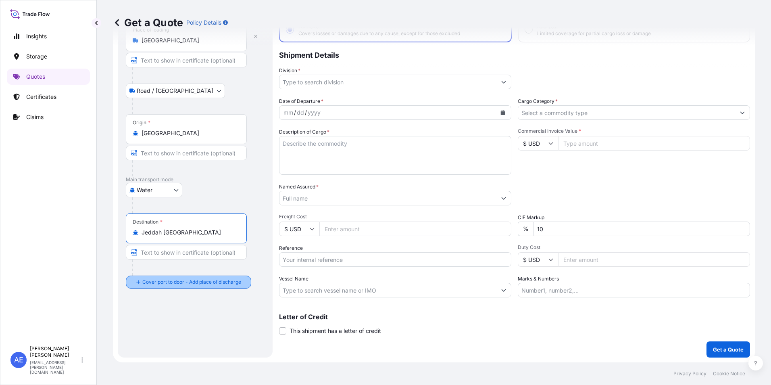
type input "Jeddah [GEOGRAPHIC_DATA]"
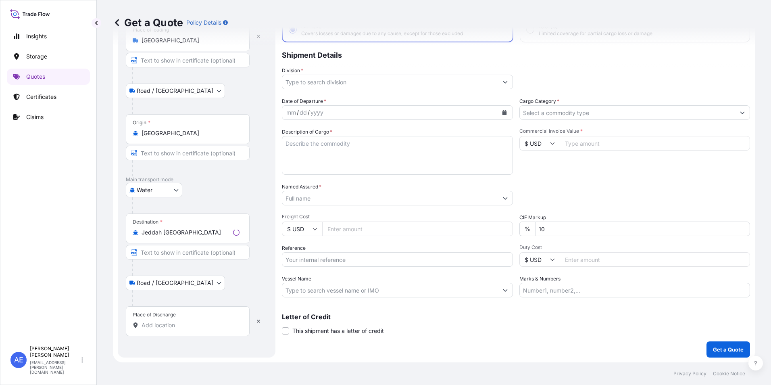
click at [171, 315] on div "Place of Discharge" at bounding box center [154, 314] width 43 height 6
click at [171, 321] on input "Place of Discharge" at bounding box center [191, 325] width 98 height 8
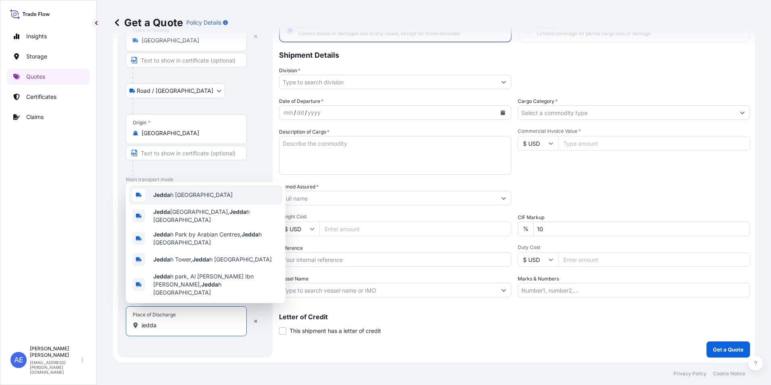
click at [181, 205] on div "Jedda h [GEOGRAPHIC_DATA]" at bounding box center [205, 194] width 153 height 19
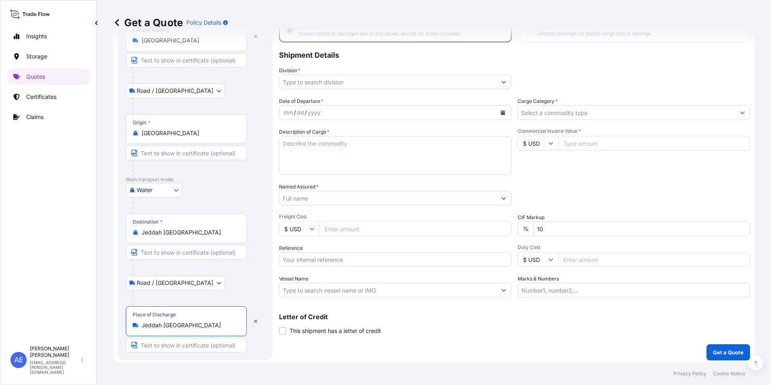
type input "Jeddah [GEOGRAPHIC_DATA]"
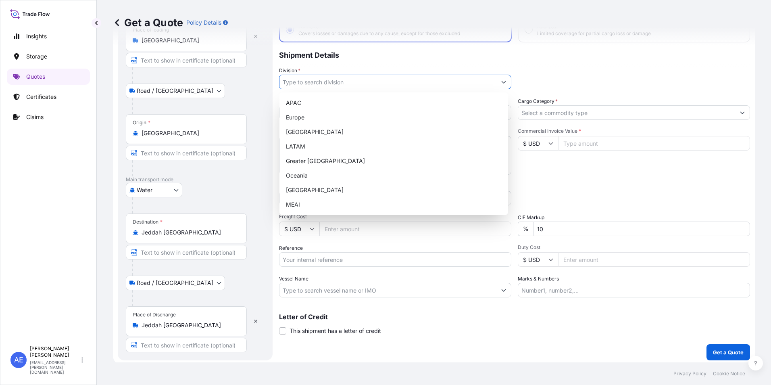
click at [436, 88] on input "Division *" at bounding box center [388, 82] width 217 height 15
click at [295, 201] on div "MEAI" at bounding box center [394, 204] width 222 height 15
type input "MEAI"
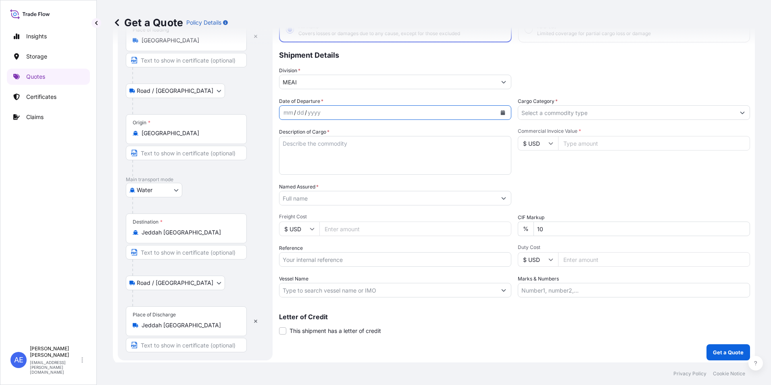
click at [497, 112] on button "Calendar" at bounding box center [503, 112] width 13 height 13
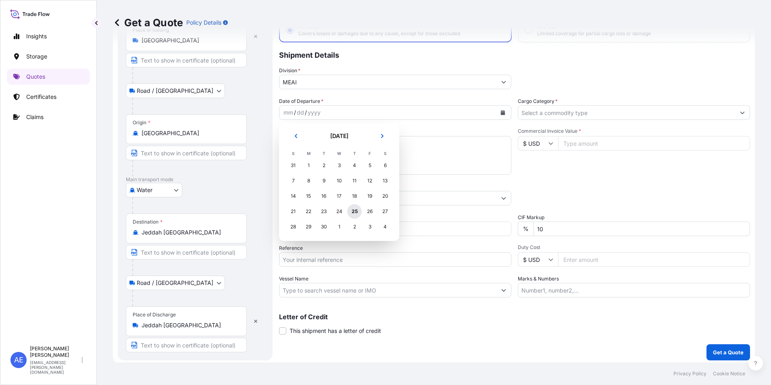
click at [360, 211] on div "25" at bounding box center [354, 211] width 15 height 15
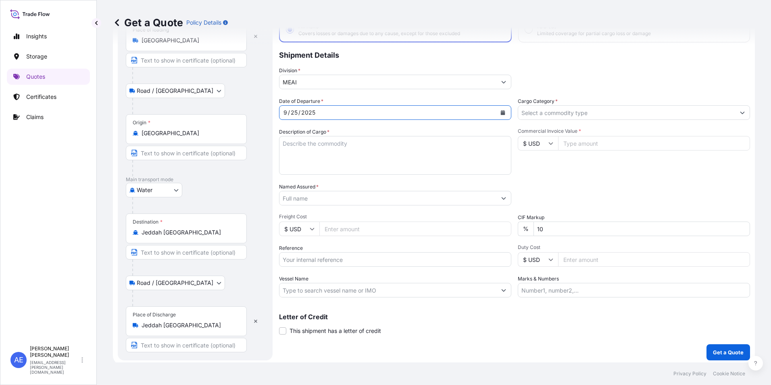
click at [553, 115] on input "Cargo Category *" at bounding box center [626, 112] width 217 height 15
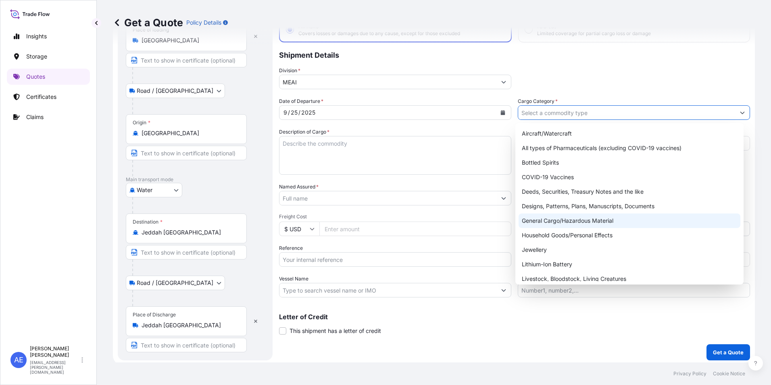
click at [562, 219] on div "General Cargo/Hazardous Material" at bounding box center [630, 220] width 222 height 15
type input "General Cargo/Hazardous Material"
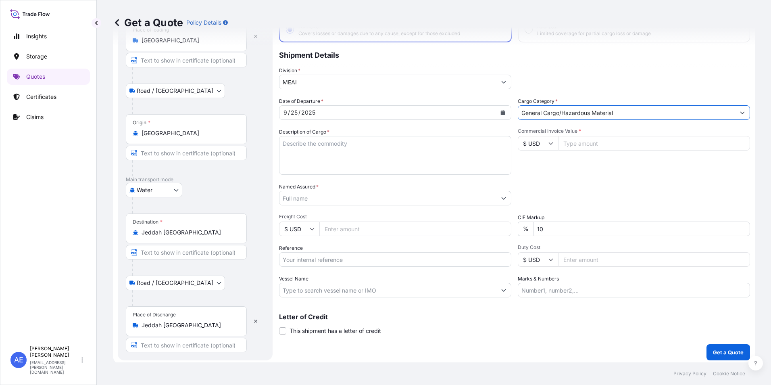
click at [321, 262] on input "Reference" at bounding box center [395, 259] width 232 height 15
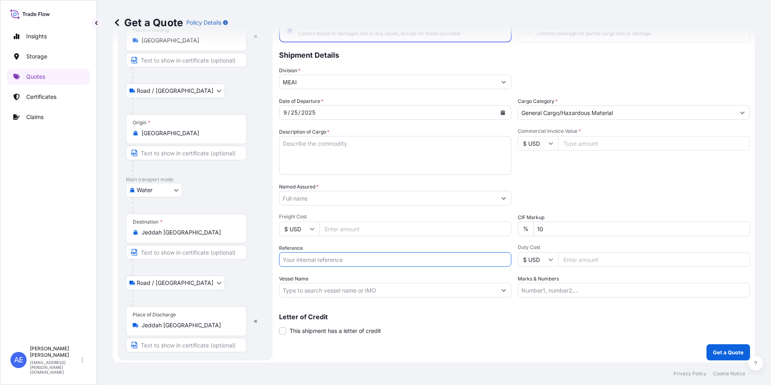
paste input "SSLS3262"
type input "SSLS3262"
drag, startPoint x: 556, startPoint y: 230, endPoint x: 146, endPoint y: 254, distance: 411.0
click at [299, 239] on div "Date of Departure * [DATE] Cargo Category * General Cargo/Hazardous Material De…" at bounding box center [514, 197] width 471 height 200
type input "0"
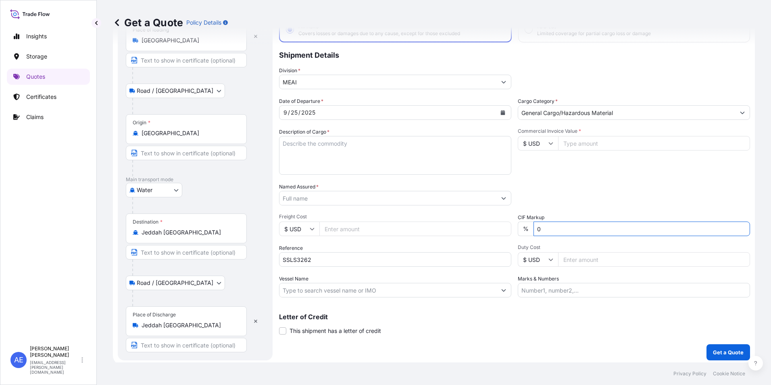
click at [577, 141] on input "Commercial Invoice Value *" at bounding box center [654, 143] width 192 height 15
paste input "50397.28"
type input "50397.28"
click at [548, 146] on input "$ USD" at bounding box center [538, 143] width 40 height 15
click at [535, 169] on div "€ EUR" at bounding box center [535, 165] width 34 height 15
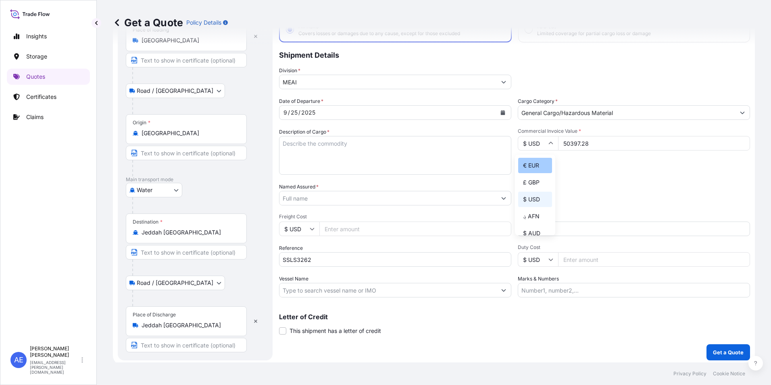
type input "€ EUR"
click at [315, 147] on textarea "Description of Cargo *" at bounding box center [395, 155] width 232 height 39
paste textarea "[PERSON_NAME] COMPANY FOR TRADING"
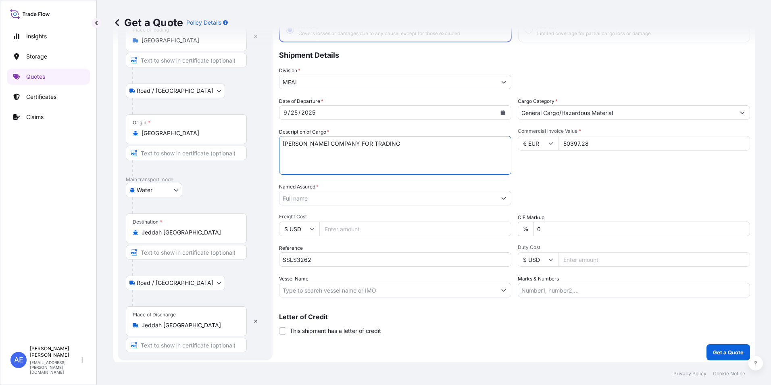
click at [302, 203] on input "Named Assured *" at bounding box center [388, 198] width 217 height 15
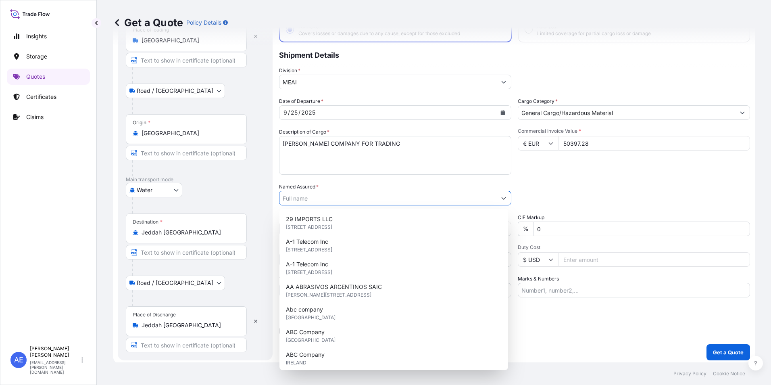
click at [335, 180] on div "Date of Departure * [DATE] Cargo Category * General Cargo/Hazardous Material De…" at bounding box center [514, 197] width 471 height 200
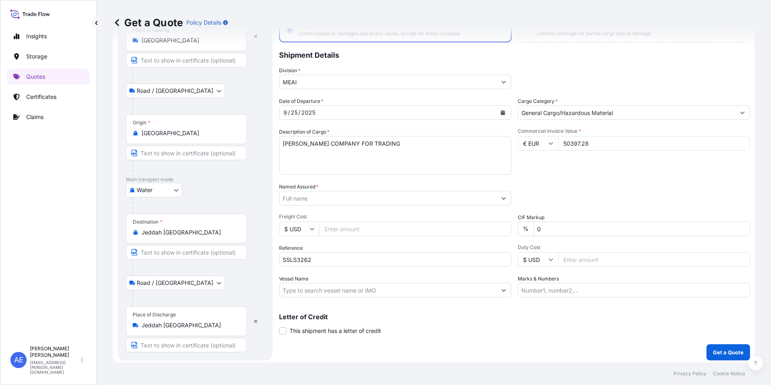
drag, startPoint x: 332, startPoint y: 161, endPoint x: 328, endPoint y: 161, distance: 4.1
click at [332, 161] on textarea "[PERSON_NAME] COMPANY FOR TRADING" at bounding box center [395, 155] width 232 height 39
click at [393, 147] on textarea "[PERSON_NAME] COMPANY FOR TRADING" at bounding box center [395, 155] width 232 height 39
paste textarea "chocolates"
drag, startPoint x: 377, startPoint y: 143, endPoint x: 293, endPoint y: 142, distance: 84.7
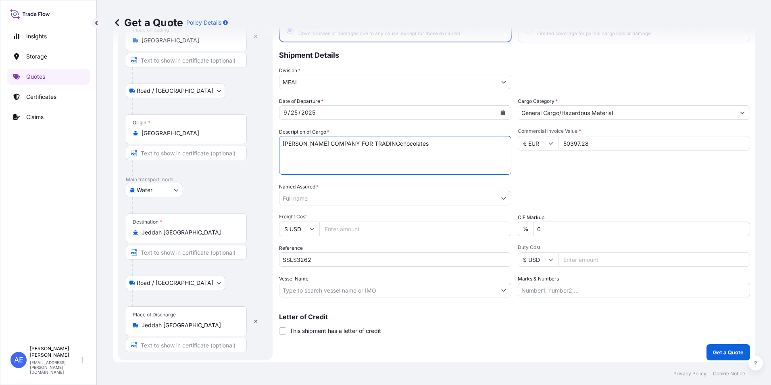
click at [267, 142] on form "Route Details Reset Route Details Place of loading [GEOGRAPHIC_DATA] Road / Inl…" at bounding box center [434, 176] width 642 height 378
type textarea "chocolates"
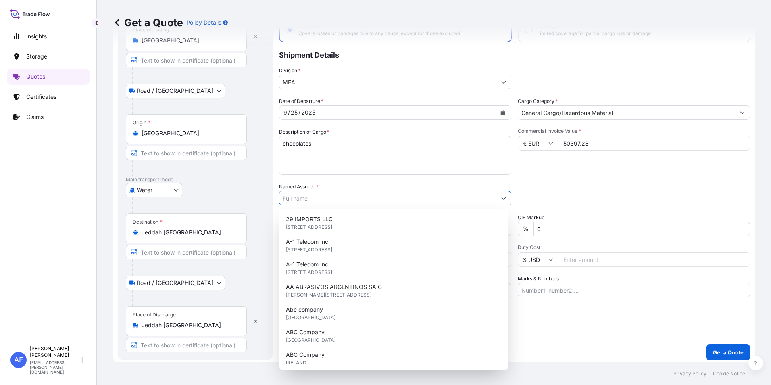
click at [308, 198] on input "Named Assured *" at bounding box center [388, 198] width 217 height 15
paste input "[PERSON_NAME] COMPANY FOR TRADING"
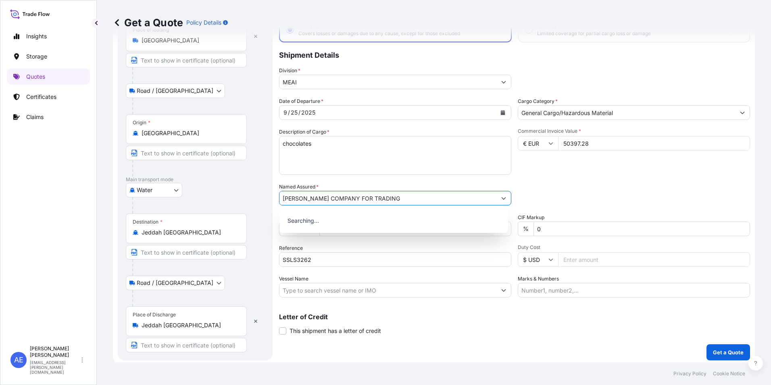
type input "[PERSON_NAME] COMPANY FOR TRADING"
click at [286, 146] on textarea "chocolates" at bounding box center [395, 155] width 232 height 39
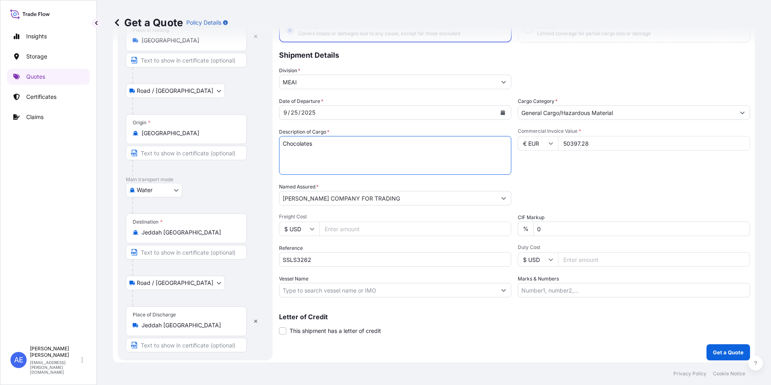
type textarea "Chocolates"
click at [638, 186] on div "Packing Category Type to search a container mode Please select a primary mode o…" at bounding box center [634, 194] width 232 height 23
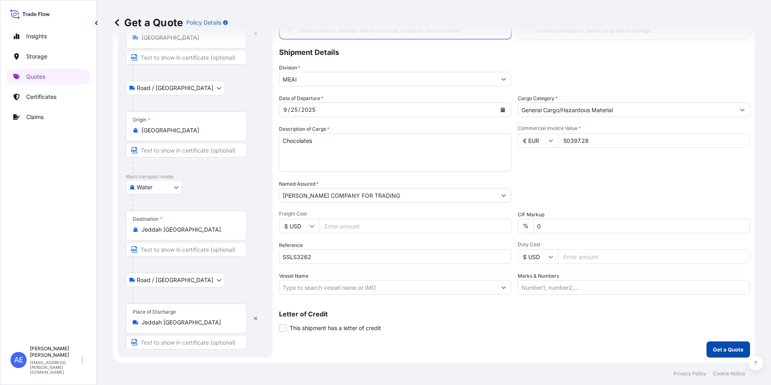
click at [714, 351] on p "Get a Quote" at bounding box center [728, 349] width 31 height 8
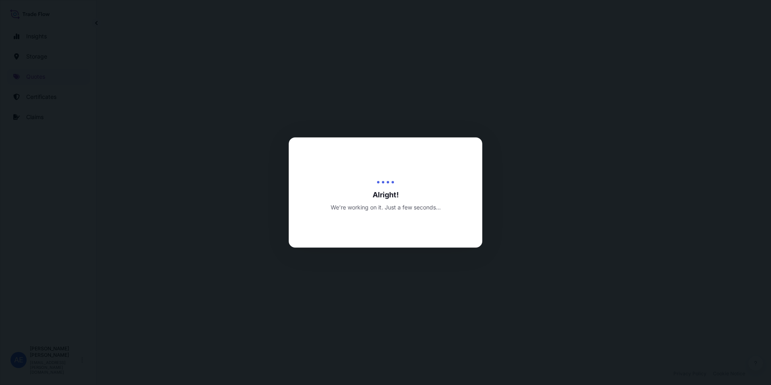
select select "Road / [GEOGRAPHIC_DATA]"
select select "Water"
select select "Road / [GEOGRAPHIC_DATA]"
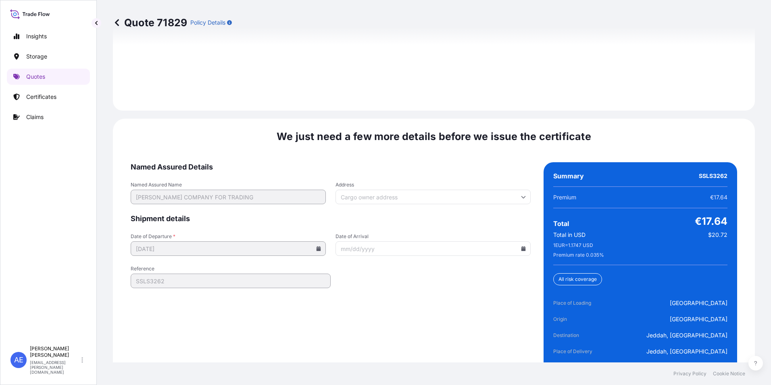
scroll to position [1243, 0]
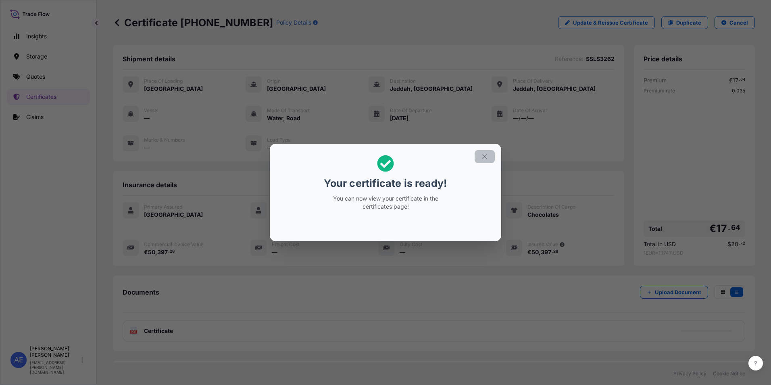
click at [485, 155] on icon "button" at bounding box center [484, 156] width 7 height 7
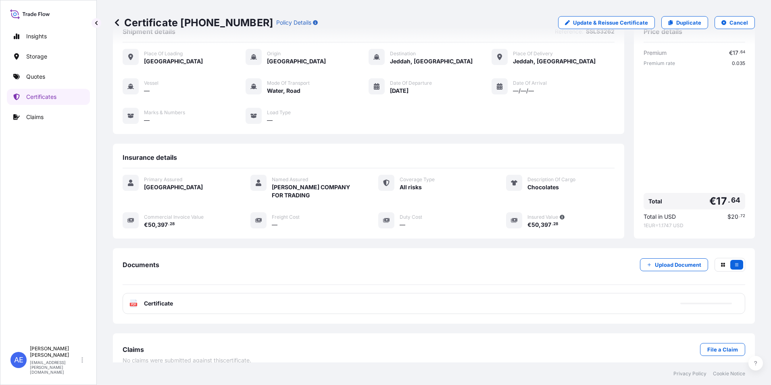
scroll to position [39, 0]
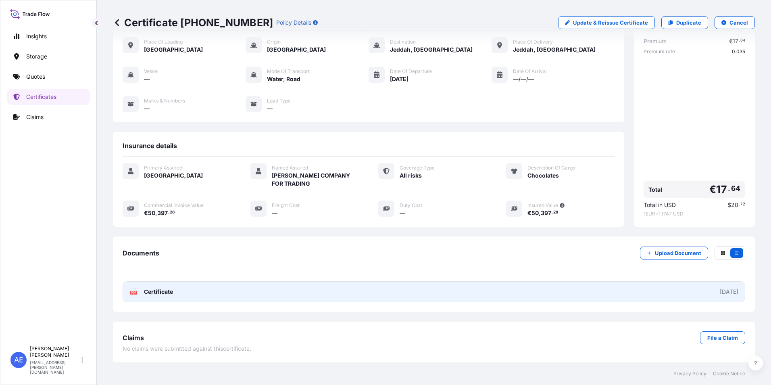
click at [366, 292] on link "PDF Certificate [DATE]" at bounding box center [434, 291] width 623 height 21
